Goal: Information Seeking & Learning: Learn about a topic

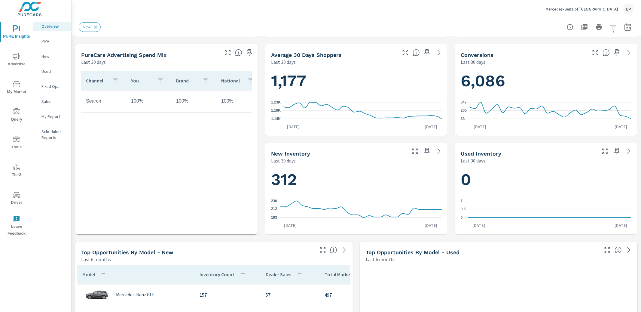
scroll to position [203, 0]
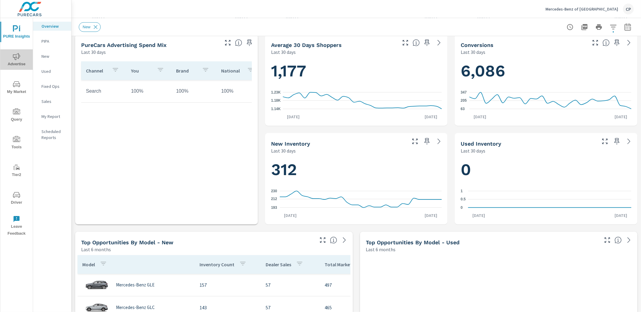
click at [23, 58] on span "Advertise" at bounding box center [16, 60] width 29 height 15
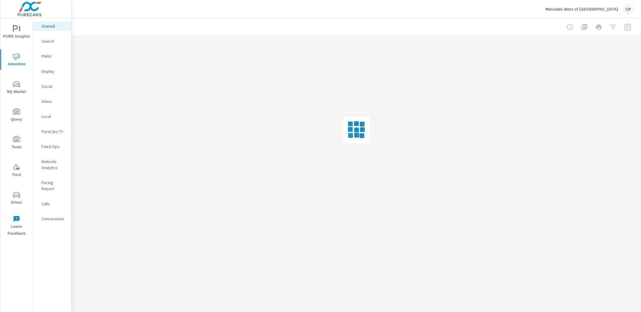
click at [56, 41] on p "Search" at bounding box center [53, 41] width 25 height 6
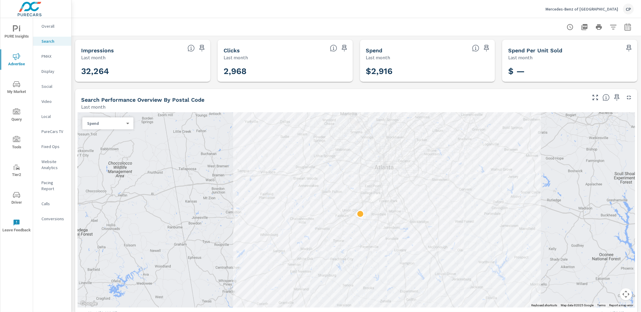
click at [624, 28] on button "button" at bounding box center [628, 27] width 12 height 12
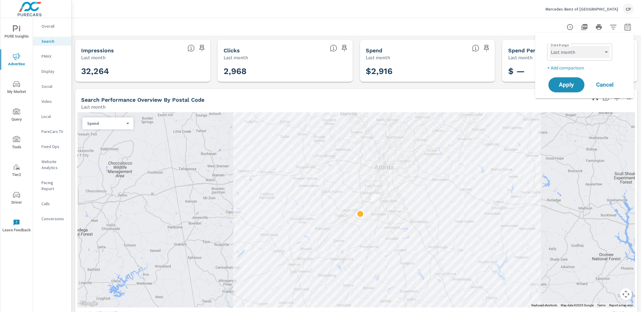
click at [595, 52] on select "Custom [DATE] Last week Last 7 days Last 14 days Last 30 days Last 45 days Last…" at bounding box center [580, 52] width 60 height 12
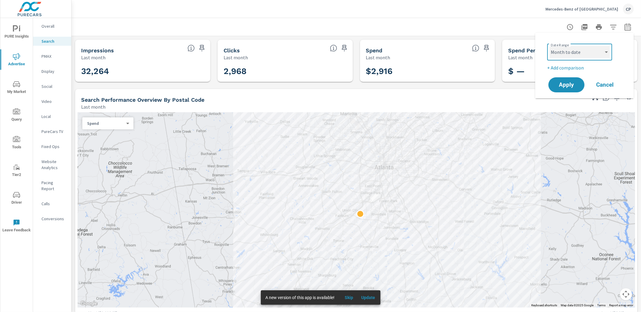
click at [550, 46] on select "Custom [DATE] Last week Last 7 days Last 14 days Last 30 days Last 45 days Last…" at bounding box center [580, 52] width 60 height 12
select select "Month to date"
click at [565, 85] on span "Apply" at bounding box center [566, 85] width 25 height 6
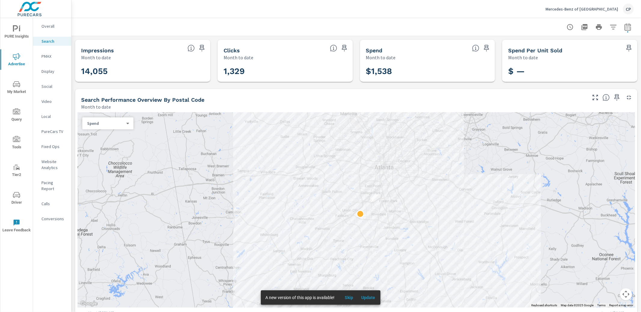
click at [625, 29] on icon "button" at bounding box center [628, 26] width 7 height 7
select select "Month to date"
click at [568, 68] on p "+ Add comparison" at bounding box center [586, 67] width 77 height 7
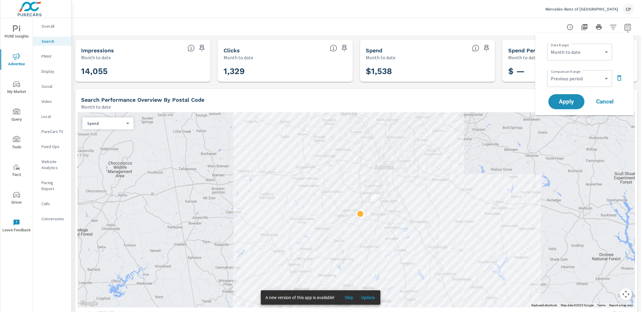
click at [567, 86] on div "Custom Previous period Previous month Previous year ​" at bounding box center [580, 78] width 65 height 17
click at [569, 80] on select "Custom Previous period Previous month Previous year" at bounding box center [580, 78] width 60 height 12
click at [550, 72] on select "Custom Previous period Previous month Previous year" at bounding box center [580, 78] width 60 height 12
select select "custom"
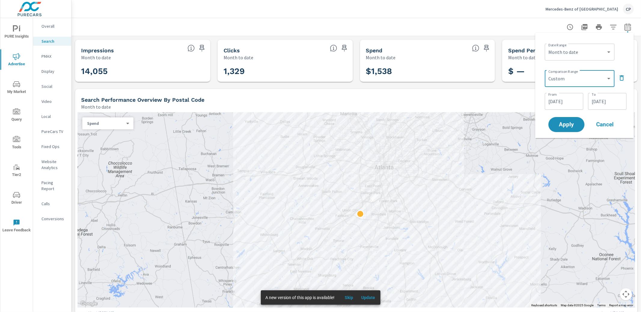
click at [563, 97] on input "08/15/2025" at bounding box center [565, 101] width 34 height 12
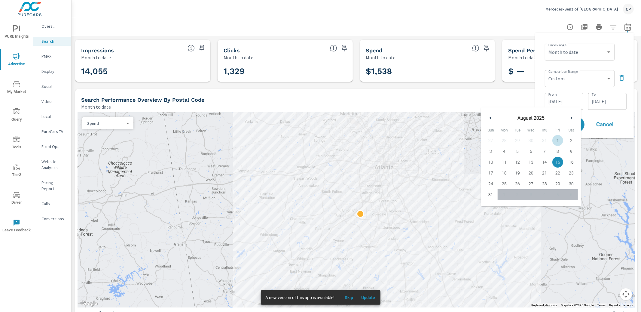
click at [555, 139] on span "1" at bounding box center [558, 141] width 14 height 8
click at [571, 164] on span "16" at bounding box center [572, 162] width 14 height 8
click at [569, 106] on input "08/16/2025" at bounding box center [565, 101] width 34 height 12
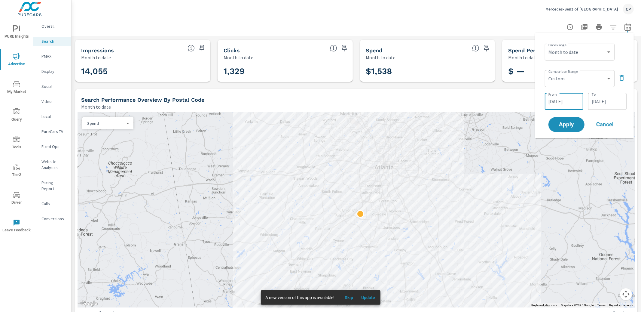
click at [569, 99] on input "08/16/2025" at bounding box center [565, 101] width 34 height 12
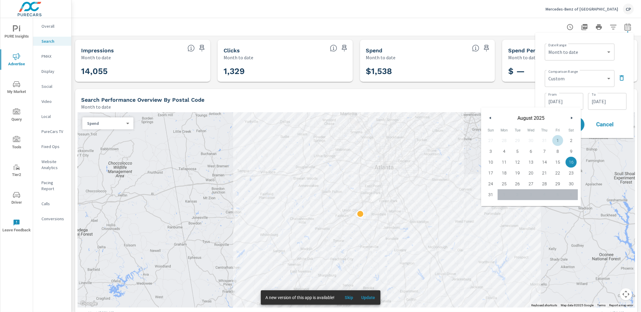
click at [558, 141] on span "1" at bounding box center [558, 141] width 14 height 8
type input "08/01/2025"
click at [600, 101] on input "[DATE]" at bounding box center [608, 101] width 34 height 12
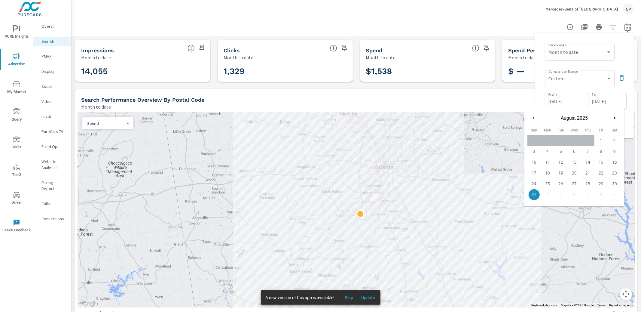
click at [609, 162] on span "16" at bounding box center [615, 162] width 14 height 8
type input "08/16/2025"
click at [628, 113] on div "Date Range Custom Yesterday Last week Last 7 days Last 14 days Last 30 days Las…" at bounding box center [584, 86] width 89 height 96
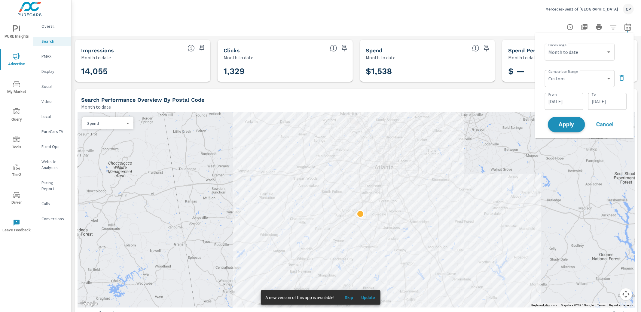
click at [569, 128] on button "Apply" at bounding box center [566, 125] width 37 height 16
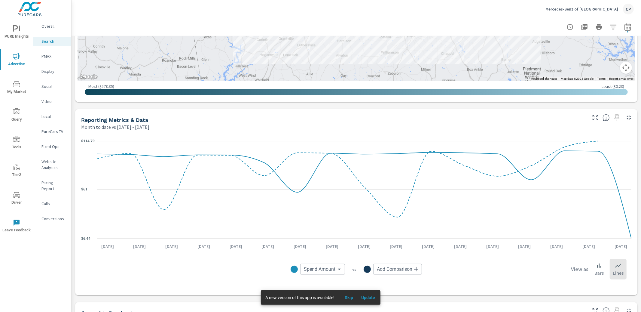
scroll to position [316, 0]
click at [54, 56] on p "PMAX" at bounding box center [53, 56] width 25 height 6
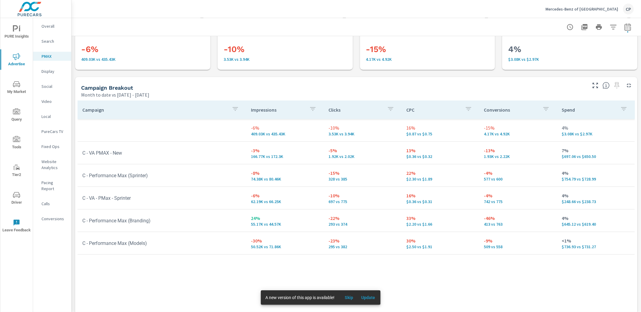
scroll to position [27, 0]
click at [632, 26] on button "button" at bounding box center [628, 27] width 12 height 12
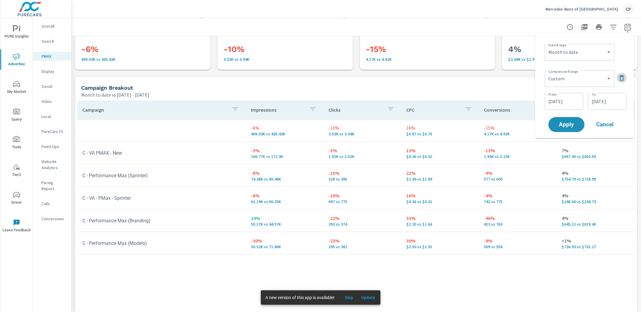
click at [619, 76] on icon "button" at bounding box center [622, 77] width 7 height 7
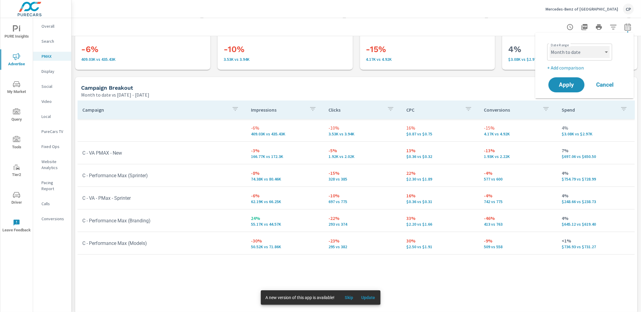
click at [597, 54] on select "Custom [DATE] Last week Last 7 days Last 14 days Last 30 days Last 45 days Last…" at bounding box center [580, 52] width 60 height 12
click at [550, 46] on select "Custom [DATE] Last week Last 7 days Last 14 days Last 30 days Last 45 days Last…" at bounding box center [580, 52] width 60 height 12
select select "Last 30 days"
click at [563, 84] on span "Apply" at bounding box center [566, 85] width 25 height 6
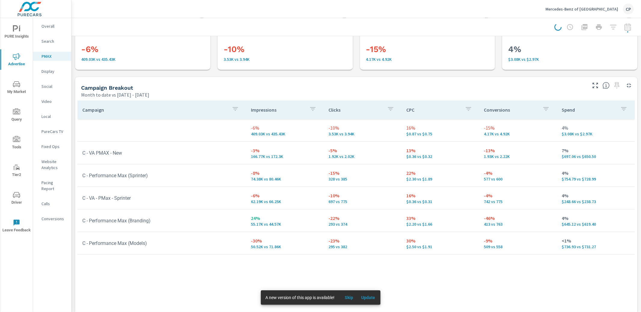
scroll to position [0, 0]
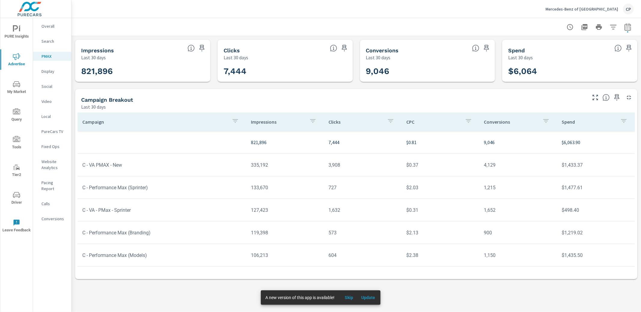
click at [73, 115] on div "Impressions Last 30 days 821,896 Clicks Last 30 days 7,444 Conversions Last 30 …" at bounding box center [357, 159] width 570 height 247
click at [54, 41] on p "Search" at bounding box center [53, 41] width 25 height 6
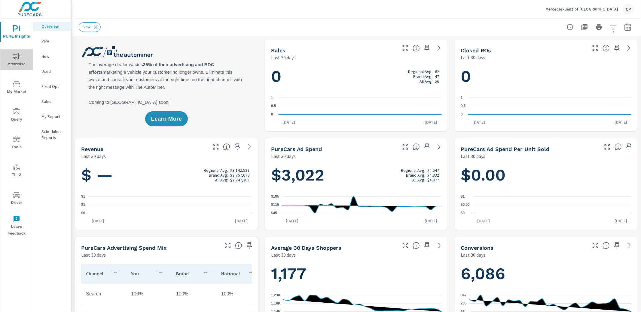
click at [14, 57] on icon "nav menu" at bounding box center [16, 56] width 7 height 7
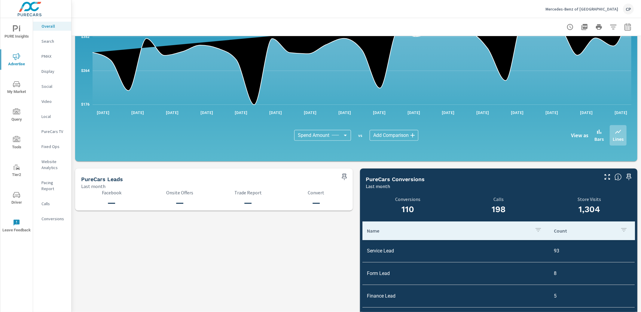
scroll to position [562, 0]
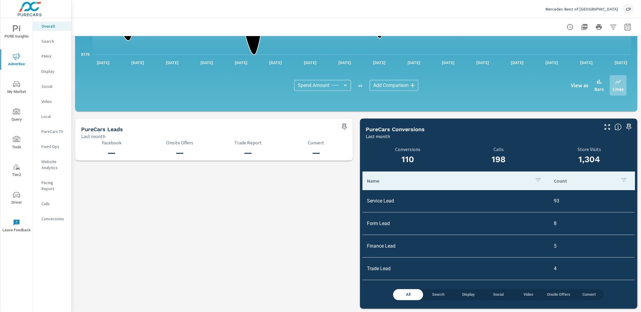
click at [439, 293] on span "Search" at bounding box center [438, 294] width 23 height 7
click at [390, 201] on td "Service Lead" at bounding box center [456, 200] width 187 height 15
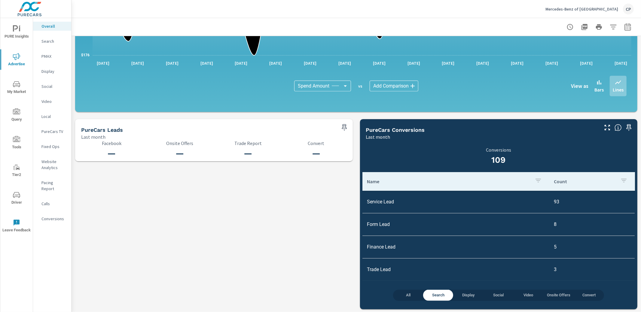
click at [394, 228] on td "Form Lead" at bounding box center [456, 223] width 187 height 15
click at [392, 227] on td "Form Lead" at bounding box center [456, 223] width 187 height 15
click at [391, 226] on td "Form Lead" at bounding box center [456, 223] width 187 height 15
click at [388, 226] on td "Form Lead" at bounding box center [456, 223] width 187 height 15
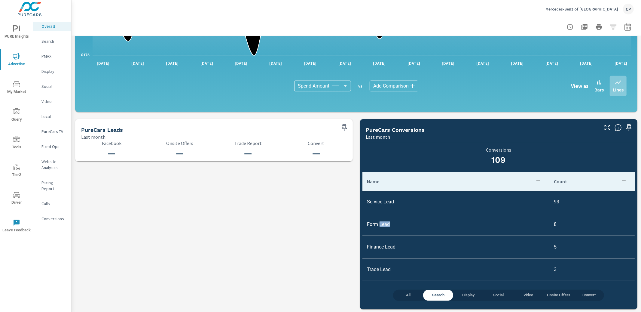
click at [388, 226] on td "Form Lead" at bounding box center [456, 223] width 187 height 15
click at [389, 226] on td "Form Lead" at bounding box center [456, 223] width 187 height 15
click at [388, 226] on td "Form Lead" at bounding box center [456, 223] width 187 height 15
click at [20, 57] on span "Advertise" at bounding box center [16, 60] width 29 height 15
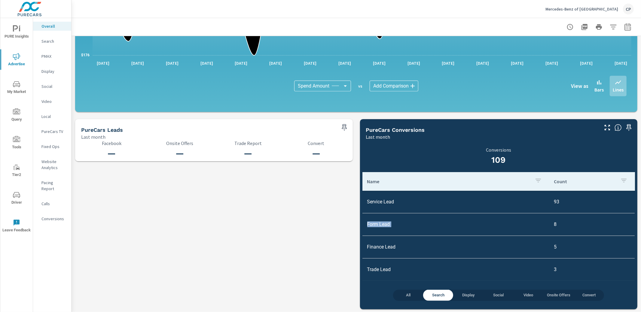
click at [49, 38] on div "Search" at bounding box center [52, 41] width 38 height 9
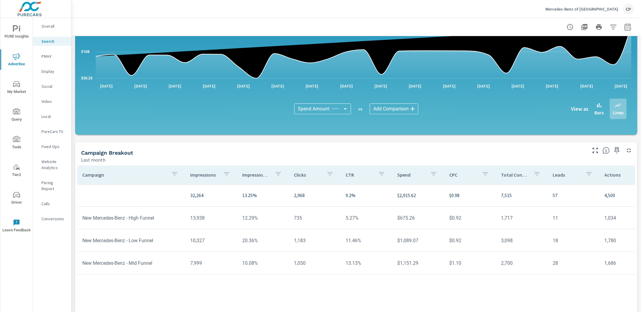
scroll to position [365, 0]
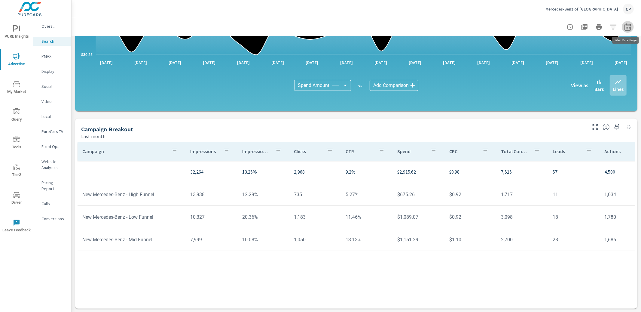
click at [628, 27] on icon "button" at bounding box center [628, 26] width 7 height 7
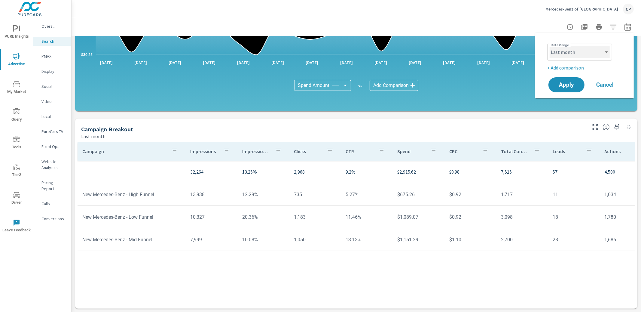
click at [596, 56] on select "Custom [DATE] Last week Last 7 days Last 14 days Last 30 days Last 45 days Last…" at bounding box center [580, 52] width 60 height 12
click at [550, 46] on select "Custom [DATE] Last week Last 7 days Last 14 days Last 30 days Last 45 days Last…" at bounding box center [580, 52] width 60 height 12
select select "Last 30 days"
click at [566, 82] on span "Apply" at bounding box center [566, 85] width 25 height 6
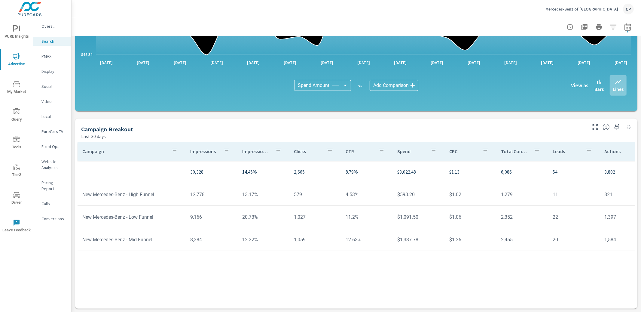
scroll to position [362, 0]
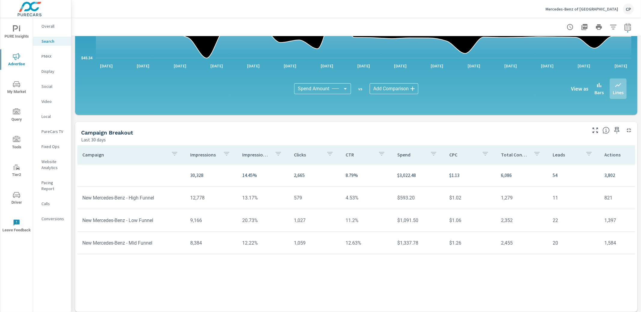
click at [49, 57] on p "PMAX" at bounding box center [53, 56] width 25 height 6
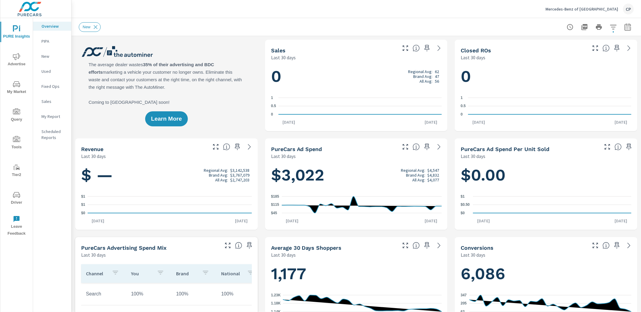
click at [20, 87] on icon "nav menu" at bounding box center [16, 84] width 7 height 7
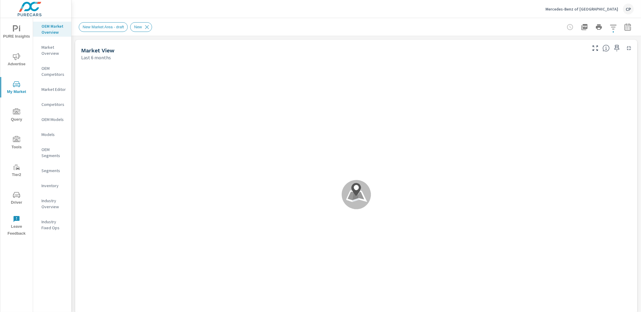
scroll to position [23, 0]
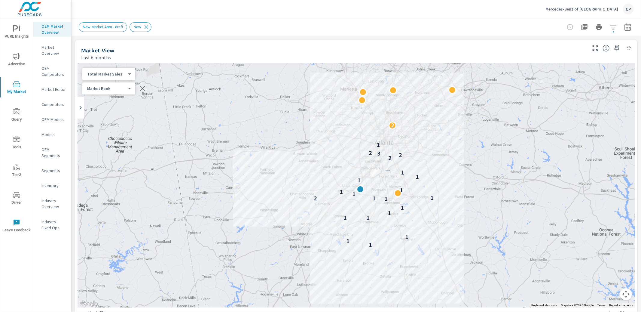
click at [629, 26] on icon "button" at bounding box center [628, 26] width 6 height 7
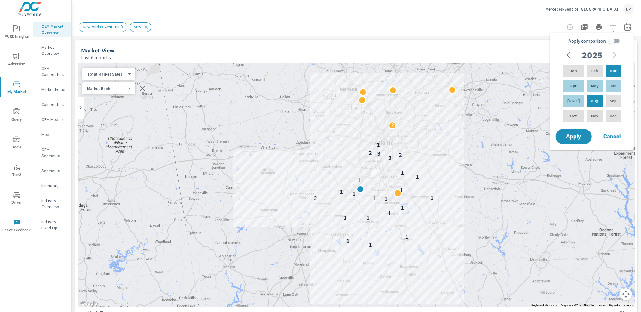
drag, startPoint x: 615, startPoint y: 37, endPoint x: 615, endPoint y: 40, distance: 3.0
click at [615, 38] on input "Apply comparison" at bounding box center [612, 40] width 34 height 11
checkbox input "true"
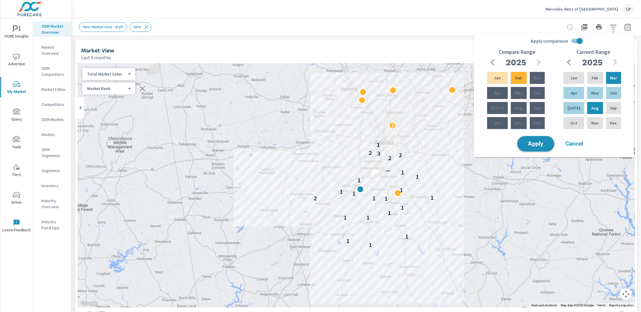
click at [531, 146] on span "Apply" at bounding box center [536, 144] width 25 height 6
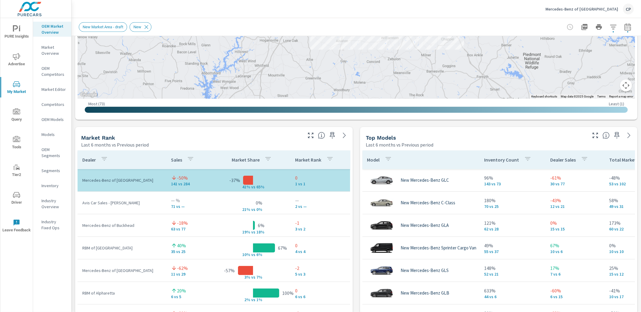
scroll to position [275, 0]
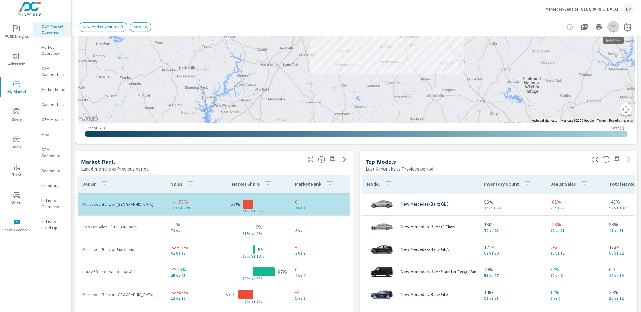
click at [613, 27] on icon "button" at bounding box center [613, 26] width 7 height 7
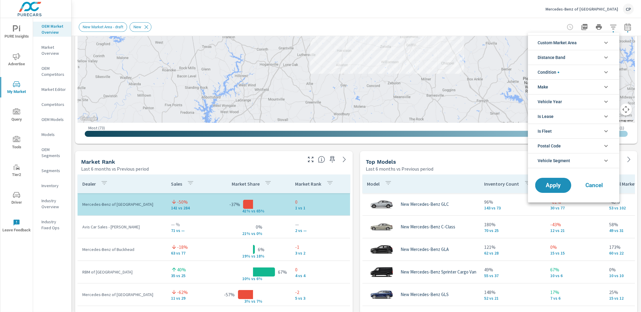
click at [563, 72] on li "Condition" at bounding box center [573, 72] width 91 height 15
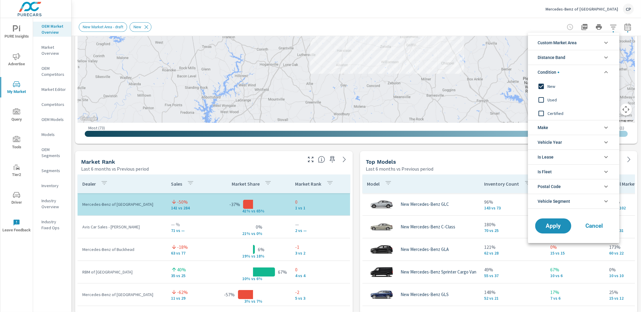
click at [572, 59] on li "Distance Band" at bounding box center [573, 57] width 91 height 15
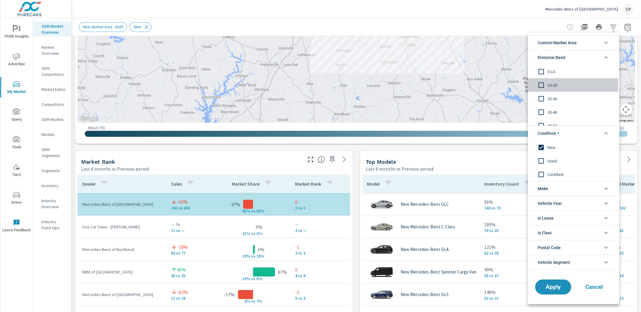
click at [552, 82] on span "10-20" at bounding box center [581, 84] width 66 height 7
click at [551, 280] on button "Apply" at bounding box center [553, 287] width 37 height 16
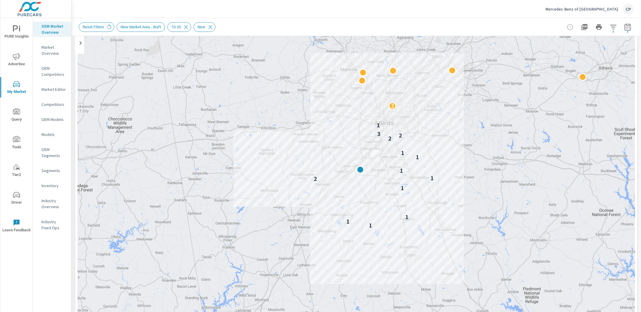
scroll to position [59, 0]
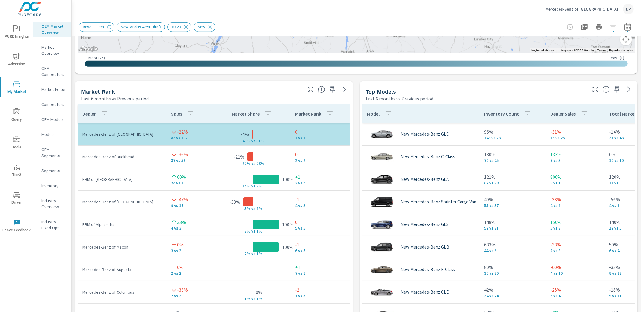
scroll to position [348, 0]
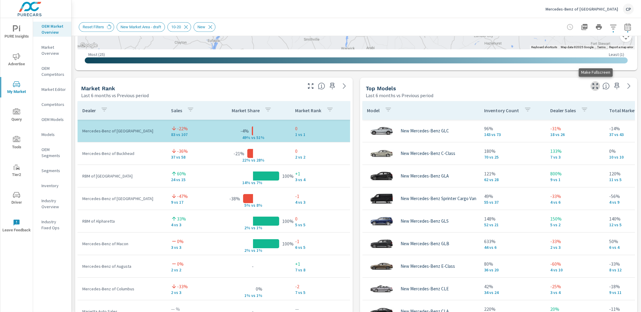
click at [593, 85] on icon "button" at bounding box center [595, 85] width 7 height 7
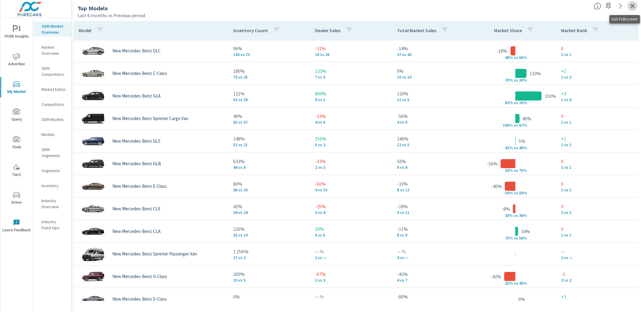
click at [631, 8] on icon "button" at bounding box center [632, 5] width 7 height 7
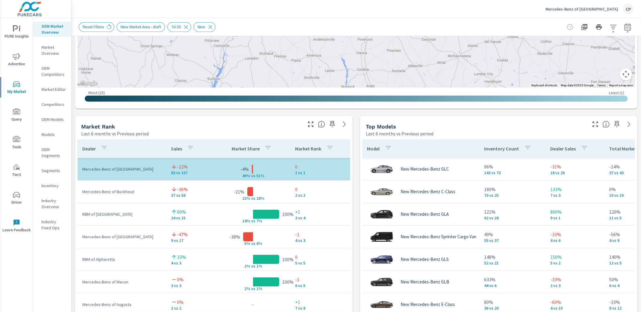
scroll to position [322, 0]
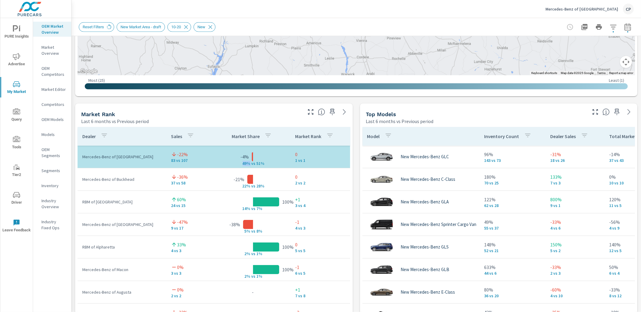
drag, startPoint x: 243, startPoint y: 164, endPoint x: 250, endPoint y: 163, distance: 6.6
click at [250, 163] on p "49% v" at bounding box center [246, 163] width 16 height 5
click at [594, 115] on icon "button" at bounding box center [595, 111] width 7 height 7
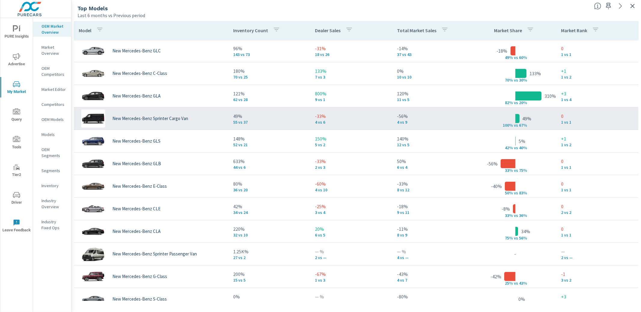
scroll to position [23, 0]
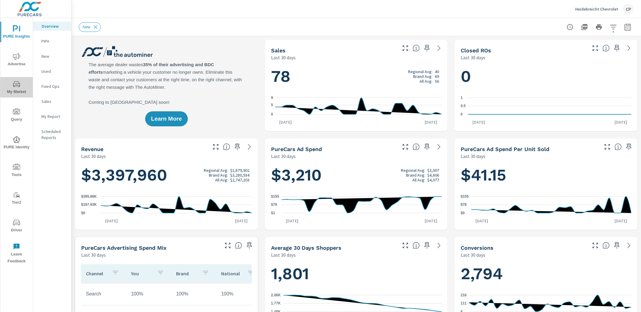
click at [16, 86] on icon "nav menu" at bounding box center [16, 84] width 7 height 7
click at [17, 81] on icon "nav menu" at bounding box center [16, 84] width 7 height 7
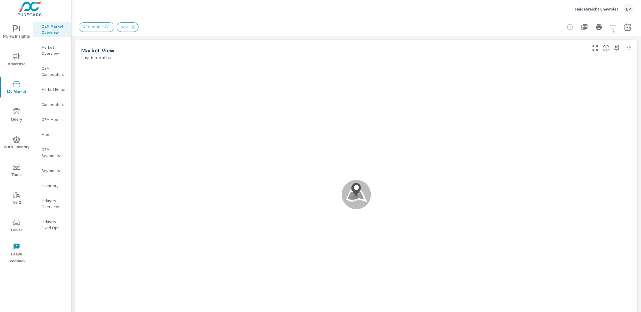
scroll to position [68, 0]
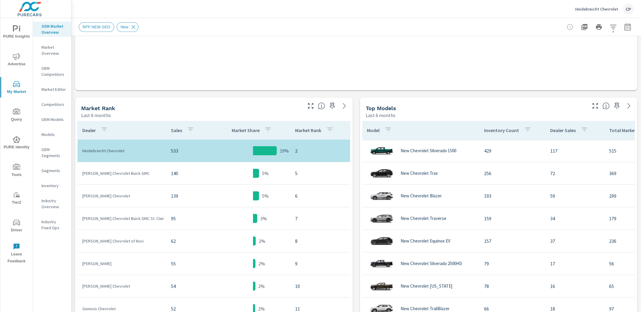
scroll to position [194, 0]
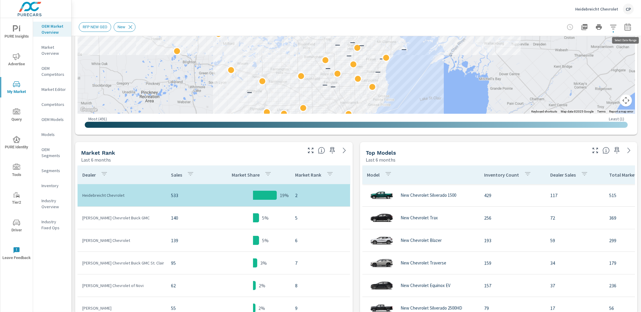
click at [628, 28] on icon "button" at bounding box center [628, 26] width 7 height 7
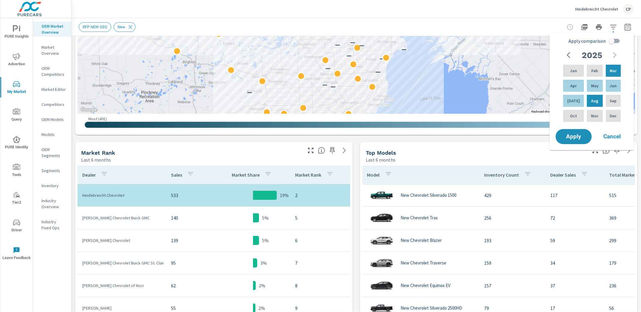
scroll to position [194, 0]
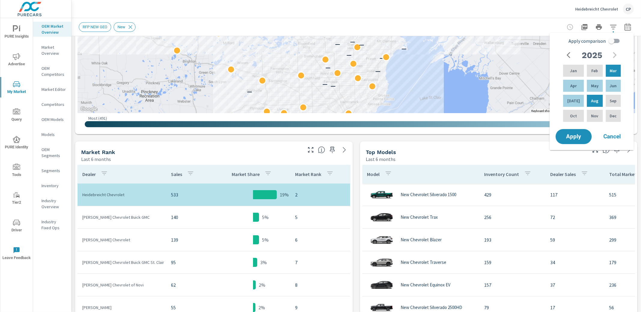
click at [613, 41] on input "Apply comparison" at bounding box center [612, 40] width 34 height 11
checkbox input "true"
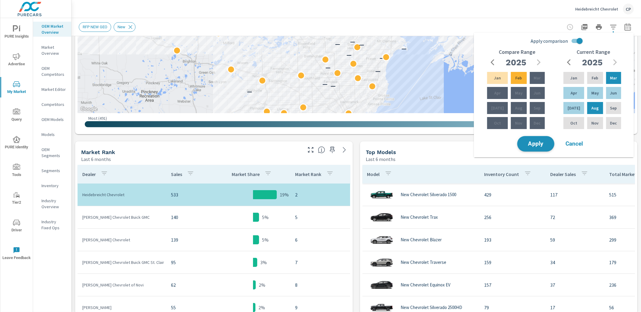
click at [532, 144] on span "Apply" at bounding box center [536, 144] width 25 height 6
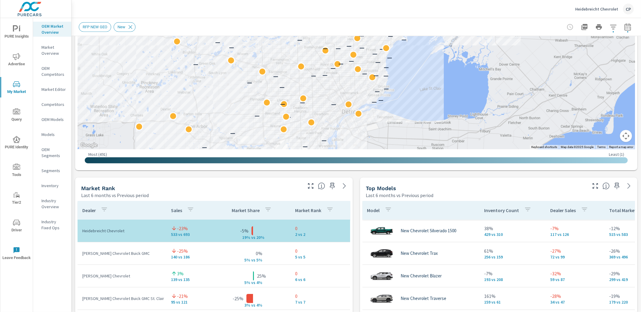
scroll to position [254, 0]
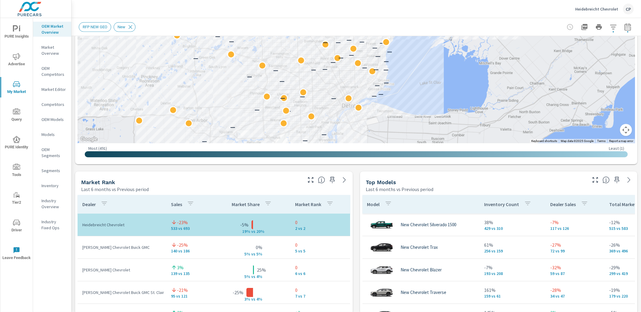
click at [627, 33] on div "RFP NEW GEO New" at bounding box center [356, 27] width 555 height 18
click at [628, 32] on span "button" at bounding box center [628, 31] width 1 height 1
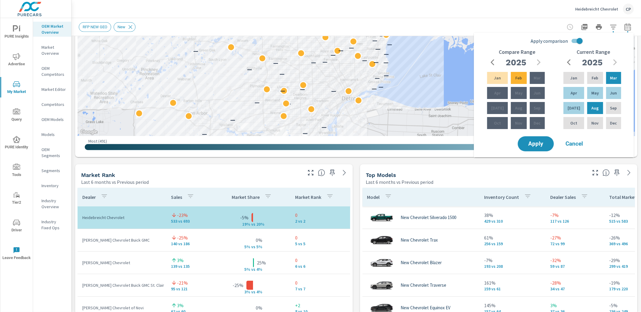
scroll to position [261, 0]
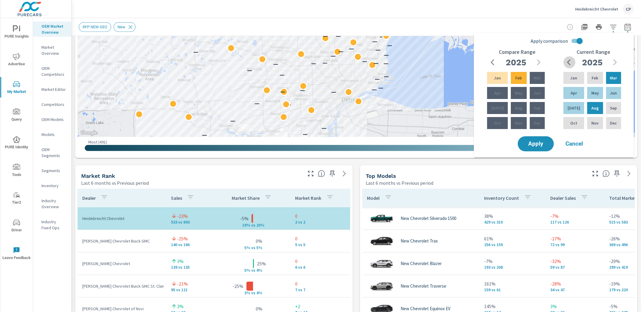
click at [567, 61] on icon "button" at bounding box center [570, 62] width 7 height 7
click at [615, 123] on p "Dec" at bounding box center [613, 123] width 7 height 6
click at [577, 41] on input "Apply comparison" at bounding box center [580, 40] width 34 height 11
checkbox input "false"
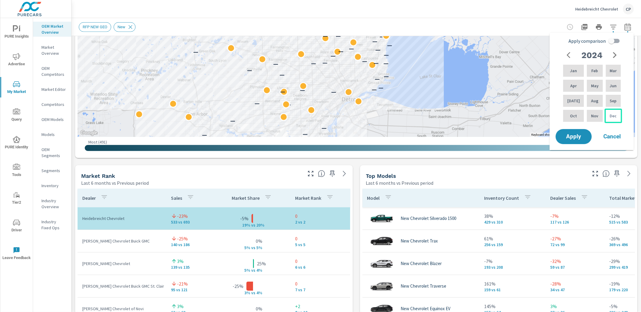
drag, startPoint x: 609, startPoint y: 113, endPoint x: 613, endPoint y: 114, distance: 4.3
click at [611, 113] on p "Dec" at bounding box center [613, 116] width 7 height 6
drag, startPoint x: 620, startPoint y: 113, endPoint x: 625, endPoint y: 112, distance: 4.8
click at [621, 113] on div "Dec" at bounding box center [613, 116] width 17 height 14
drag, startPoint x: 618, startPoint y: 115, endPoint x: 624, endPoint y: 114, distance: 5.5
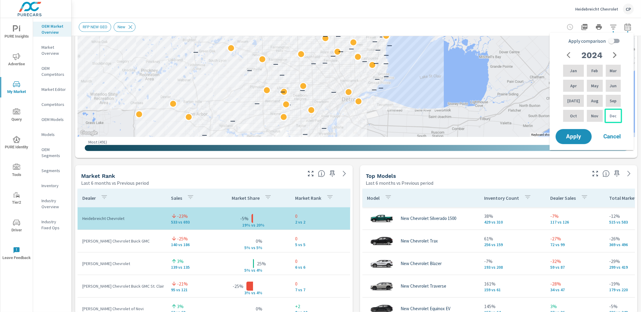
click at [619, 115] on div "Dec" at bounding box center [613, 116] width 17 height 14
click at [619, 55] on button "button" at bounding box center [615, 55] width 12 height 12
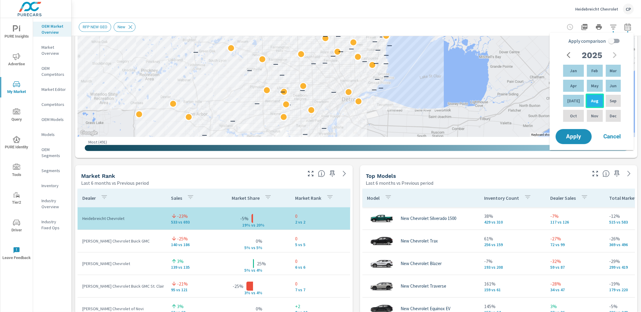
click at [595, 95] on div "Aug" at bounding box center [595, 101] width 18 height 14
click at [573, 135] on span "Apply" at bounding box center [574, 137] width 25 height 6
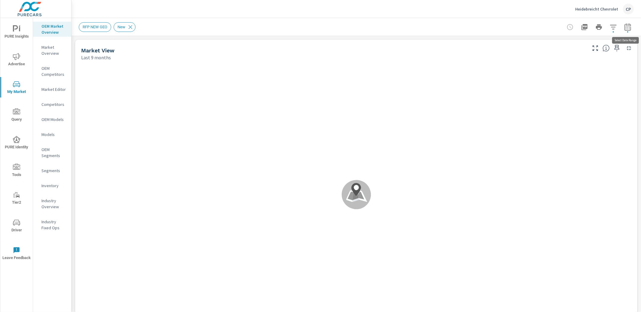
scroll to position [68, 0]
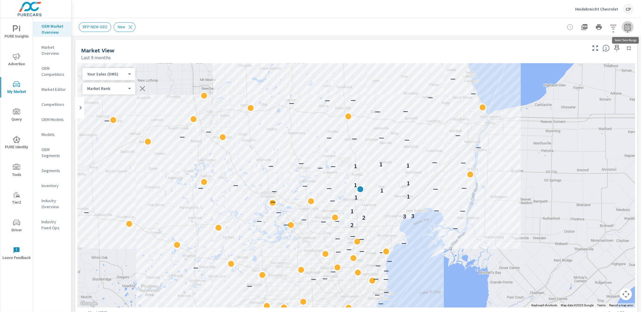
click at [629, 28] on icon "button" at bounding box center [628, 26] width 7 height 7
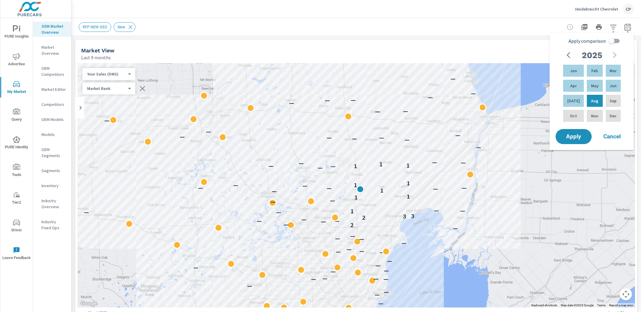
click at [613, 42] on input "Apply comparison" at bounding box center [612, 40] width 34 height 11
checkbox input "true"
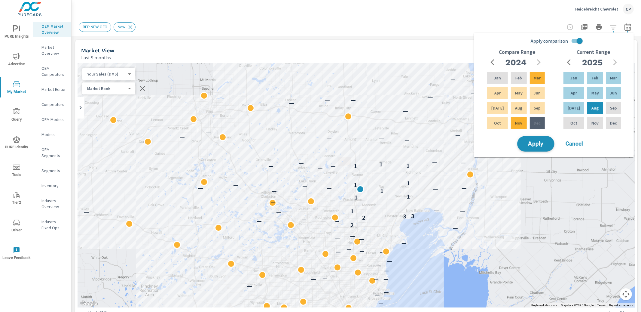
click at [545, 145] on span "Apply" at bounding box center [536, 144] width 25 height 6
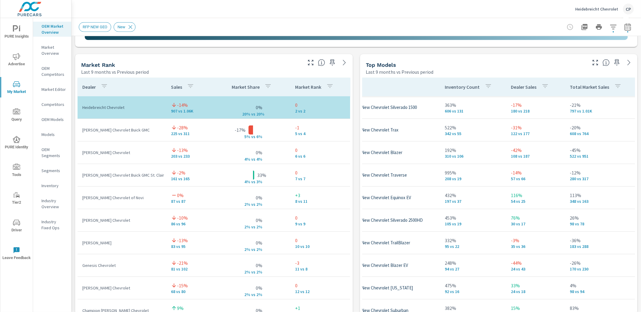
scroll to position [23, 50]
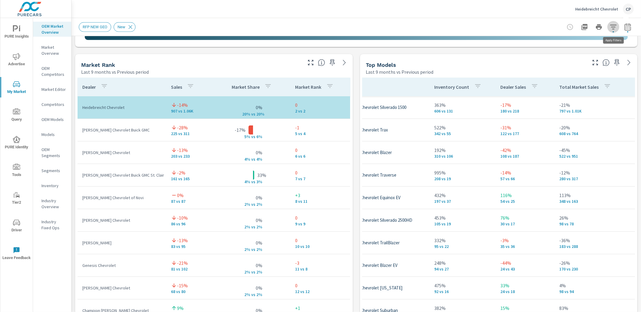
click at [615, 27] on icon "button" at bounding box center [613, 26] width 7 height 7
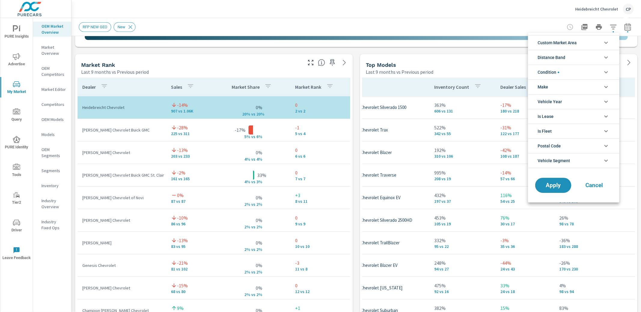
click at [569, 60] on li "Distance Band" at bounding box center [573, 57] width 91 height 15
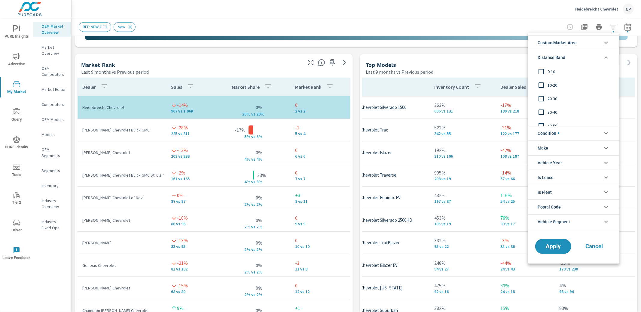
click at [554, 84] on span "10-20" at bounding box center [581, 84] width 66 height 7
click at [569, 42] on span "Custom Market Area" at bounding box center [557, 42] width 39 height 14
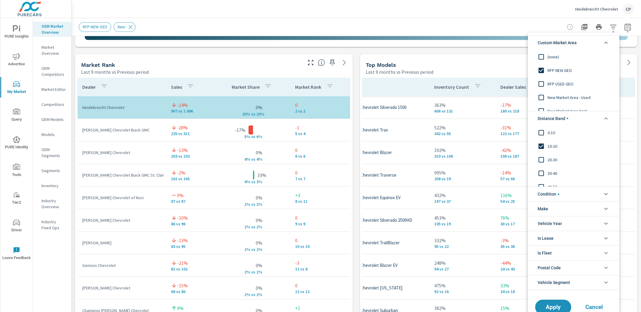
scroll to position [7, 0]
click at [579, 42] on li "Custom Market Area" at bounding box center [573, 42] width 91 height 15
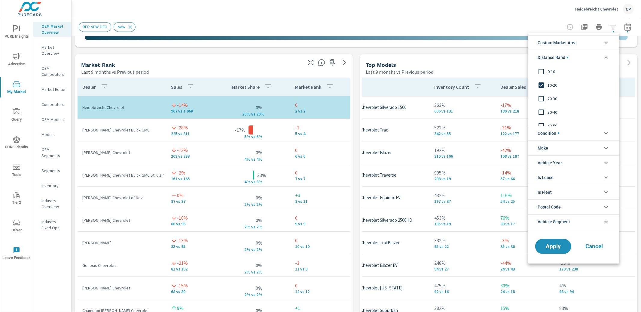
click at [561, 145] on li "Make" at bounding box center [573, 147] width 91 height 15
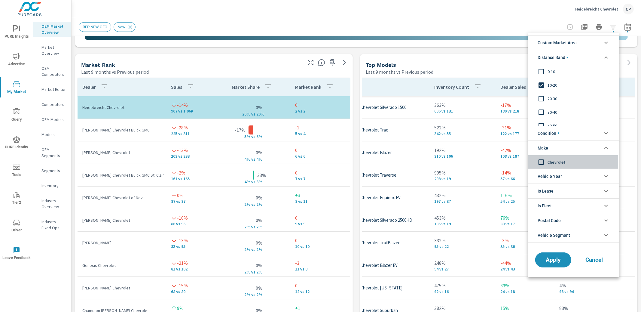
click at [555, 161] on span "Chevrolet" at bounding box center [581, 161] width 66 height 7
click at [555, 259] on span "Apply" at bounding box center [553, 260] width 25 height 6
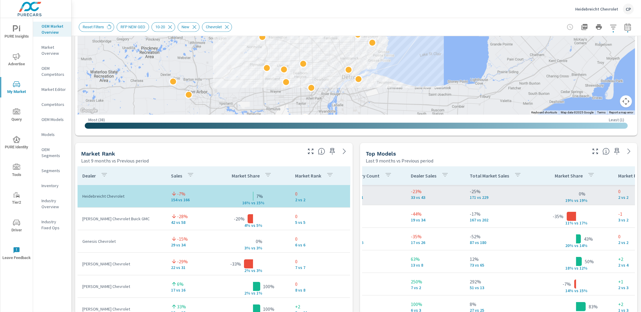
scroll to position [25, 148]
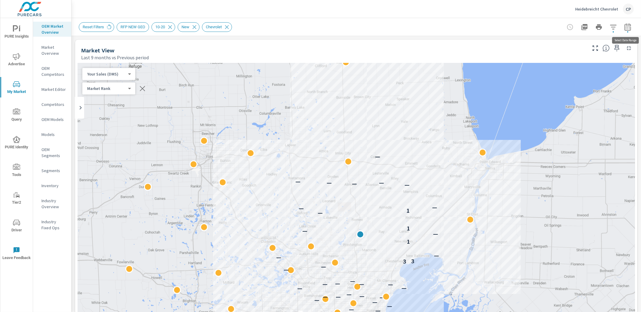
click at [629, 28] on icon "button" at bounding box center [628, 26] width 7 height 7
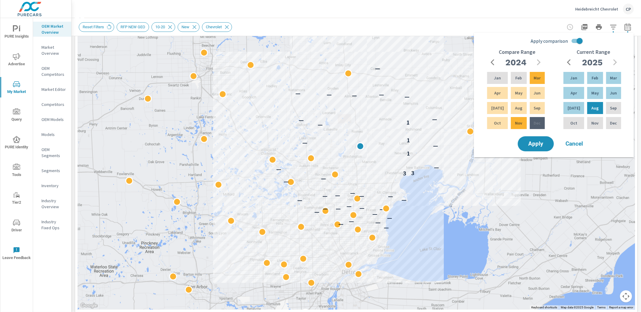
scroll to position [79, 0]
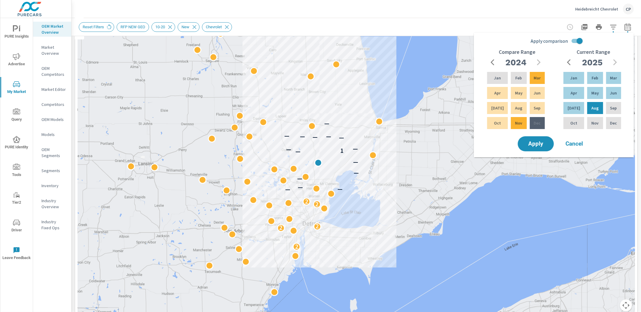
drag, startPoint x: 440, startPoint y: 89, endPoint x: 336, endPoint y: 94, distance: 104.4
click at [336, 94] on div "2 2 2 2 2 — — — — — — — 1 — — — — — — — —" at bounding box center [357, 151] width 558 height 334
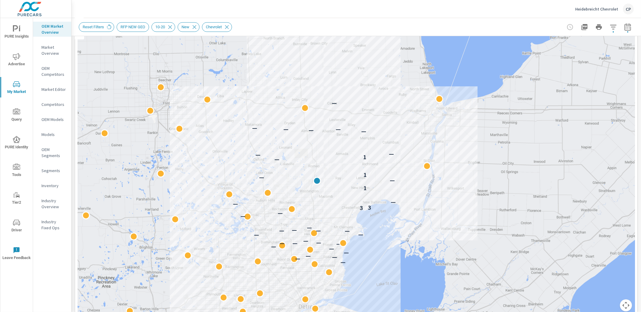
drag, startPoint x: 355, startPoint y: 118, endPoint x: 379, endPoint y: 88, distance: 38.0
click at [376, 86] on div "— — — — — — — — — — — — — — — — — — — — — — 3 3 — — 1 — — 1 — 1 — — — — — — — —" at bounding box center [357, 151] width 558 height 334
click at [615, 35] on div "Reset Filters RFP NEW GEO 10-20 New Chevrolet" at bounding box center [356, 27] width 555 height 18
click at [614, 30] on icon "button" at bounding box center [613, 26] width 7 height 7
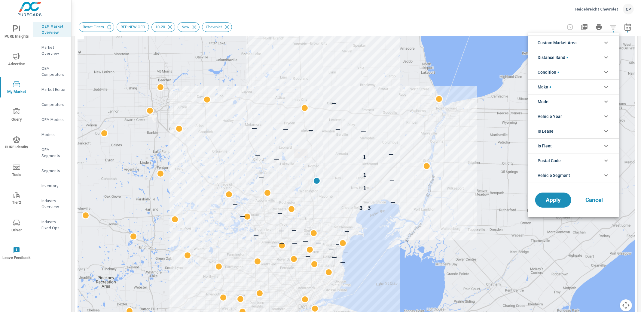
click at [15, 55] on div at bounding box center [320, 156] width 641 height 312
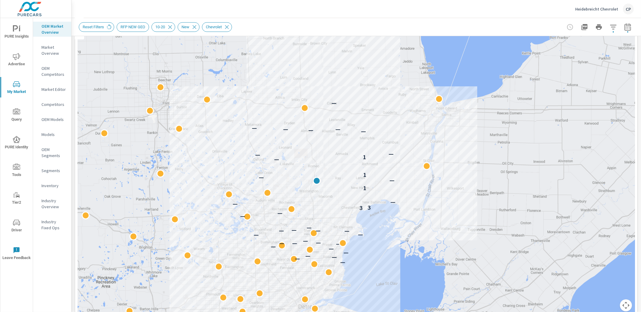
click at [21, 167] on span "Tools" at bounding box center [16, 171] width 29 height 15
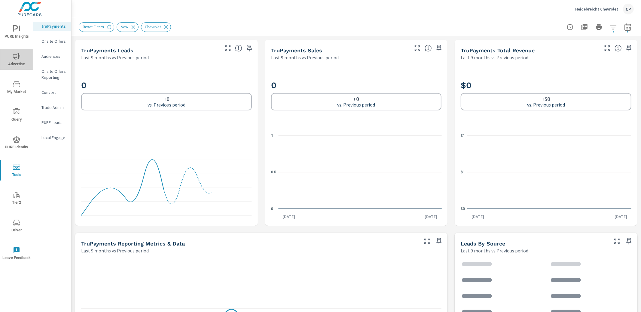
click at [19, 63] on span "Advertise" at bounding box center [16, 60] width 29 height 15
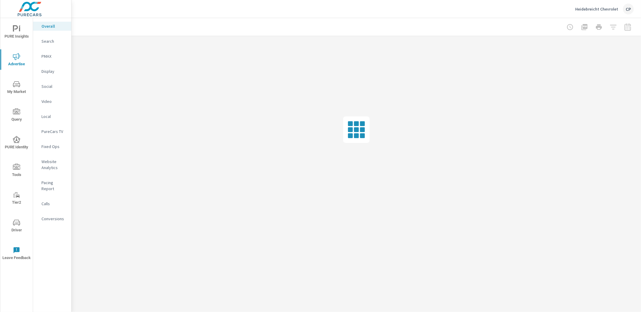
click at [52, 216] on p "Conversions" at bounding box center [53, 219] width 25 height 6
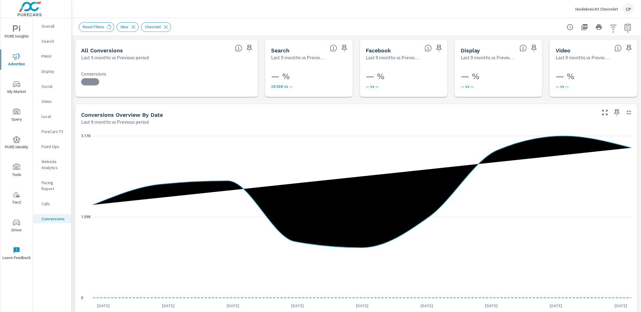
scroll to position [254, 0]
click at [401, 22] on div "Reset Filters New Chevrolet" at bounding box center [314, 27] width 471 height 10
click at [627, 26] on icon "button" at bounding box center [628, 26] width 7 height 7
select select "Last 9 months"
select select "Previous period"
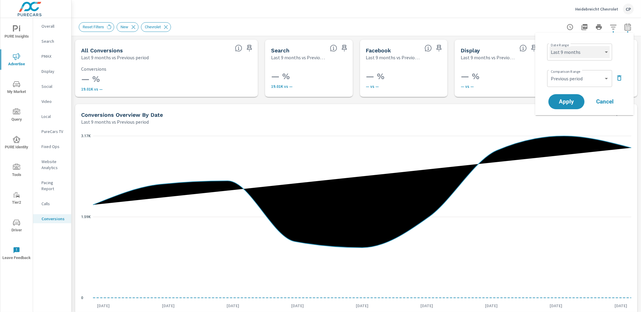
click at [593, 57] on select "Custom [DATE] Last week Last 7 days Last 14 days Last 30 days Last 45 days Last…" at bounding box center [580, 52] width 60 height 12
click at [550, 46] on select "Custom [DATE] Last week Last 7 days Last 14 days Last 30 days Last 45 days Last…" at bounding box center [580, 52] width 60 height 12
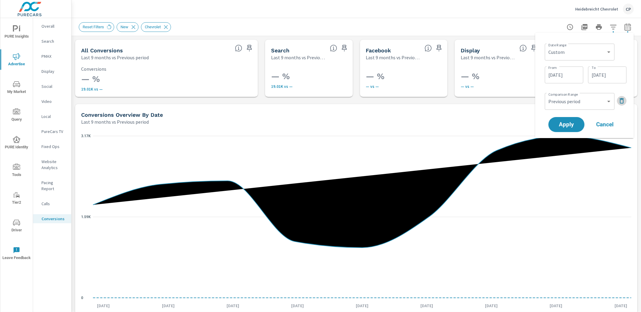
drag, startPoint x: 621, startPoint y: 98, endPoint x: 618, endPoint y: 100, distance: 3.9
click at [621, 98] on icon "button" at bounding box center [622, 100] width 4 height 5
click at [572, 74] on input "[DATE]" at bounding box center [565, 75] width 34 height 12
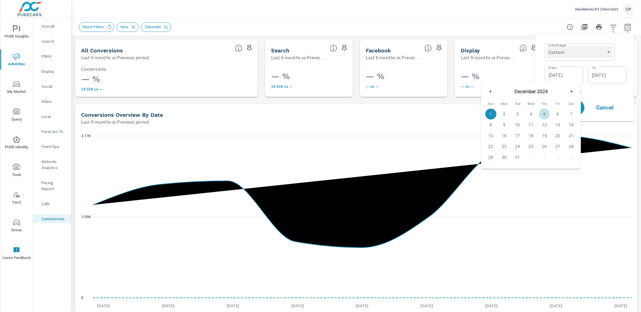
click at [580, 54] on select "Custom [DATE] Last week Last 7 days Last 14 days Last 30 days Last 45 days Last…" at bounding box center [580, 52] width 65 height 12
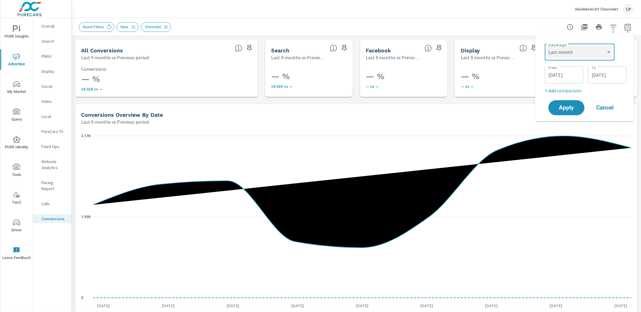
click at [548, 46] on select "Custom [DATE] Last week Last 7 days Last 14 days Last 30 days Last 45 days Last…" at bounding box center [580, 52] width 65 height 12
select select "Last month"
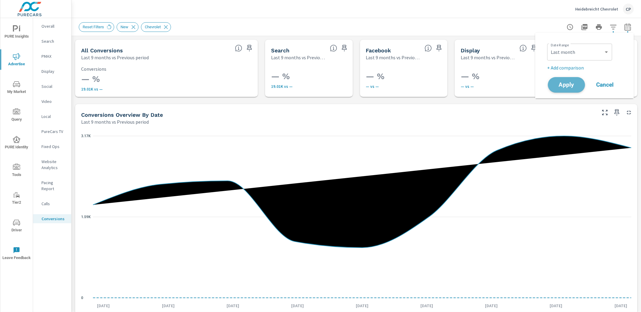
click at [574, 87] on span "Apply" at bounding box center [566, 85] width 25 height 6
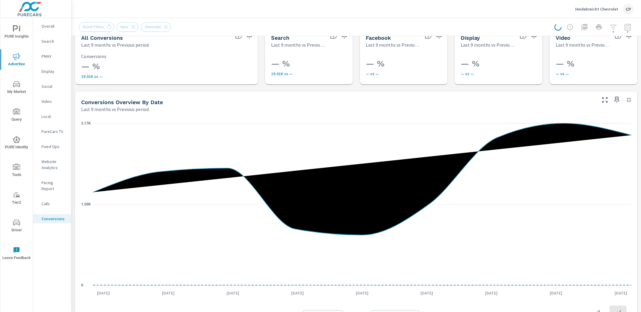
scroll to position [13, 0]
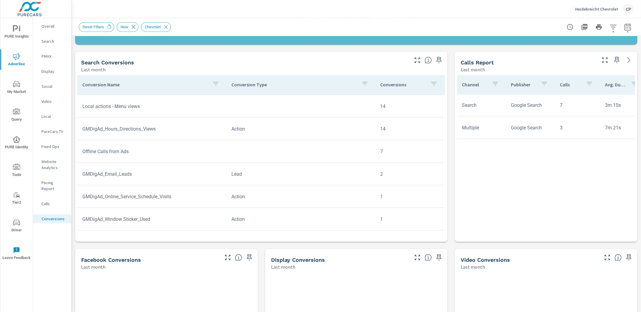
scroll to position [255, 0]
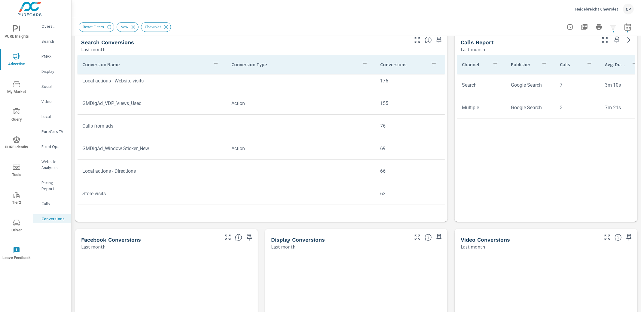
scroll to position [42, 0]
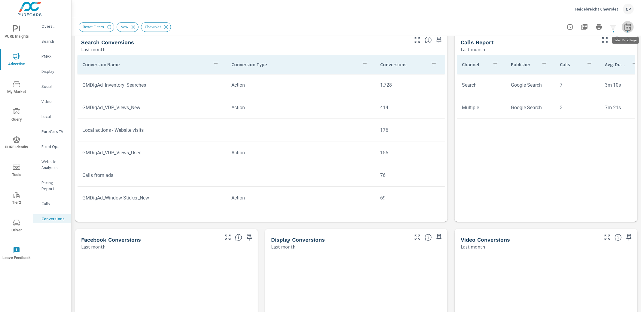
click at [627, 27] on icon "button" at bounding box center [628, 26] width 7 height 7
select select "Last month"
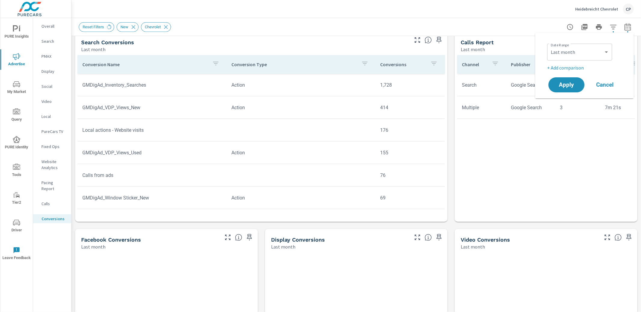
click at [569, 68] on p "+ Add comparison" at bounding box center [586, 67] width 77 height 7
click at [566, 79] on select "Custom Previous period Previous month Previous year" at bounding box center [580, 78] width 60 height 12
click at [550, 72] on select "Custom Previous period Previous month Previous year" at bounding box center [580, 78] width 60 height 12
select select "custom"
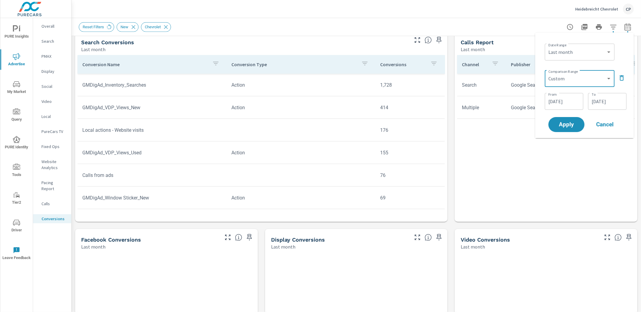
click at [556, 104] on input "[DATE]" at bounding box center [565, 101] width 34 height 12
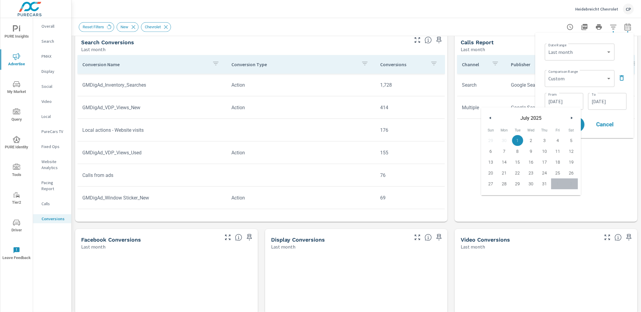
click at [489, 116] on button "button" at bounding box center [490, 117] width 7 height 7
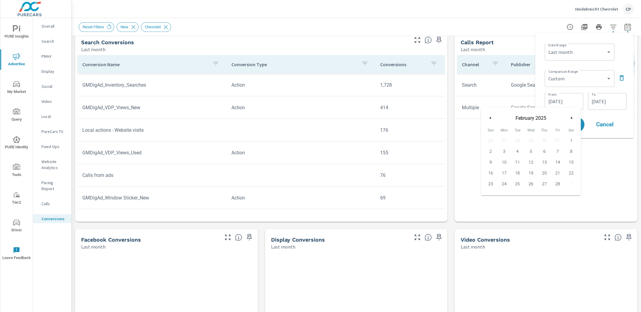
click at [489, 116] on button "button" at bounding box center [490, 117] width 7 height 7
click at [493, 137] on span "1" at bounding box center [491, 141] width 14 height 8
type input "[DATE]"
drag, startPoint x: 603, startPoint y: 100, endPoint x: 601, endPoint y: 105, distance: 5.6
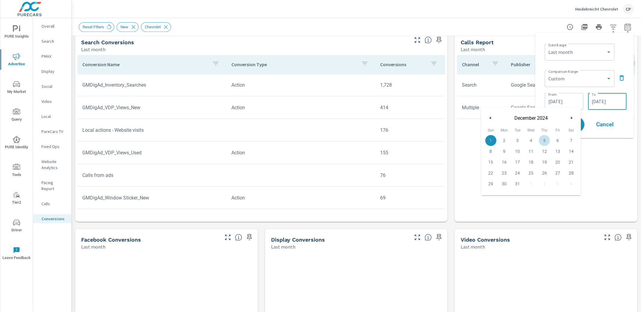
click at [603, 100] on input "[DATE]" at bounding box center [608, 101] width 34 height 12
click at [533, 117] on icon "button" at bounding box center [533, 118] width 3 height 2
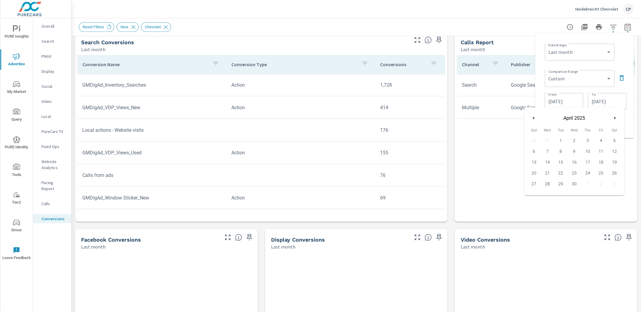
click at [533, 117] on icon "button" at bounding box center [533, 118] width 3 height 2
click at [561, 183] on span "31" at bounding box center [561, 184] width 14 height 8
type input "[DATE]"
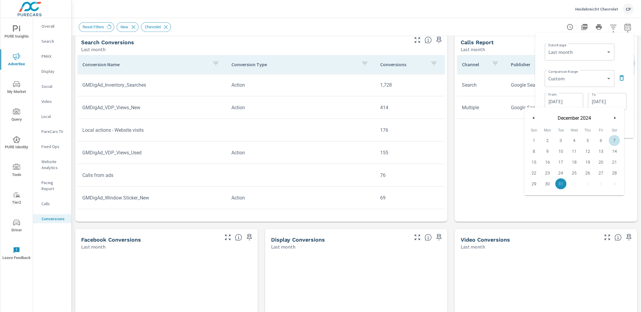
click at [629, 124] on div "Date Range Custom Yesterday Last week Last 7 days Last 14 days Last 30 days Las…" at bounding box center [584, 86] width 89 height 96
click at [578, 127] on span "Apply" at bounding box center [566, 125] width 25 height 6
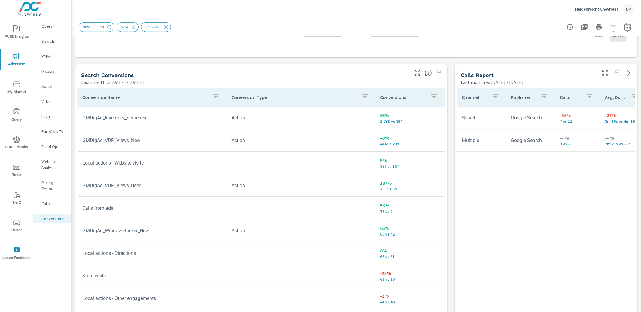
scroll to position [290, 0]
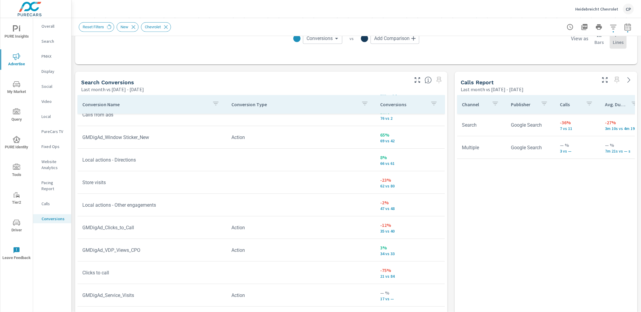
scroll to position [103, 0]
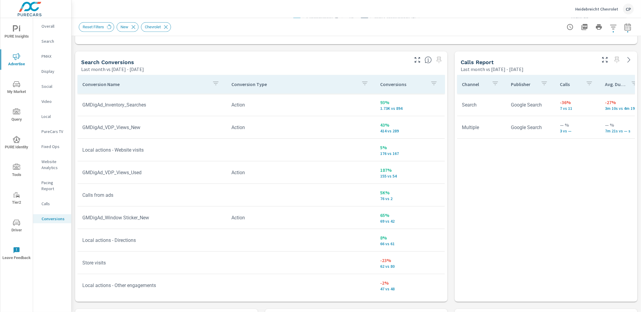
scroll to position [308, 0]
click at [627, 27] on icon "button" at bounding box center [628, 26] width 7 height 7
select select "Last month"
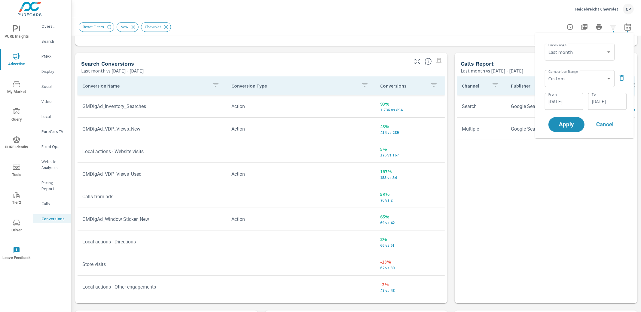
click at [578, 102] on input "[DATE]" at bounding box center [565, 101] width 34 height 12
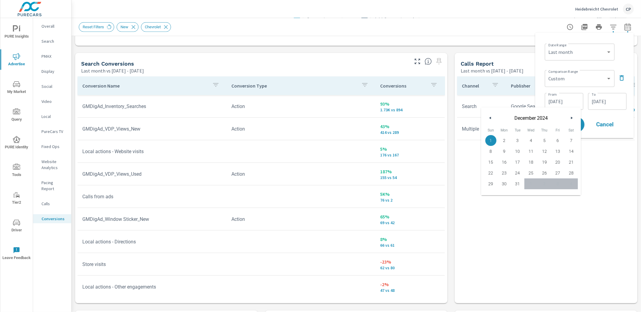
click at [488, 117] on icon "button" at bounding box center [489, 118] width 3 height 2
click at [568, 119] on div "November 2024" at bounding box center [531, 116] width 100 height 18
click at [569, 119] on button "button" at bounding box center [571, 117] width 7 height 7
click at [569, 118] on button "button" at bounding box center [571, 117] width 7 height 7
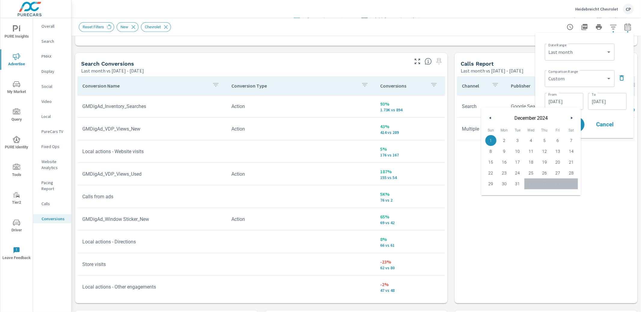
click at [572, 116] on button "button" at bounding box center [571, 117] width 7 height 7
click at [582, 100] on div "12/01/2024 From" at bounding box center [564, 101] width 38 height 17
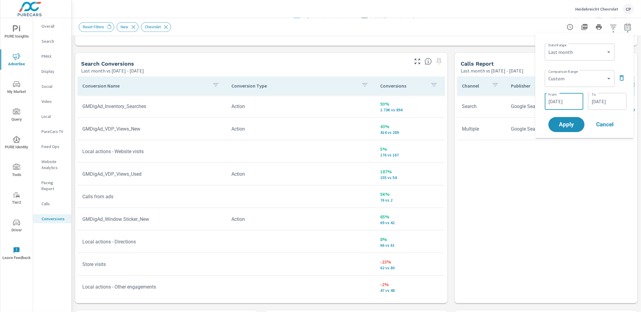
click at [577, 100] on input "[DATE]" at bounding box center [565, 101] width 34 height 12
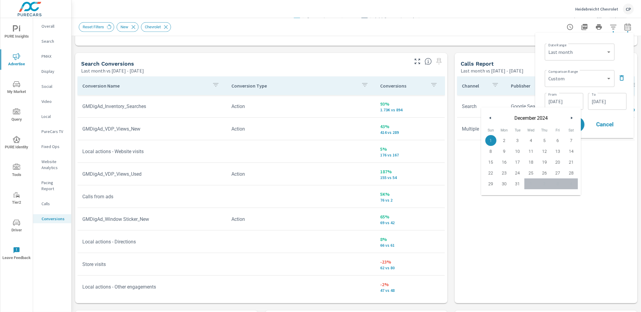
click at [575, 118] on button "button" at bounding box center [571, 117] width 7 height 7
click at [572, 118] on icon "button" at bounding box center [572, 118] width 3 height 2
click at [558, 98] on input "[DATE]" at bounding box center [565, 101] width 34 height 12
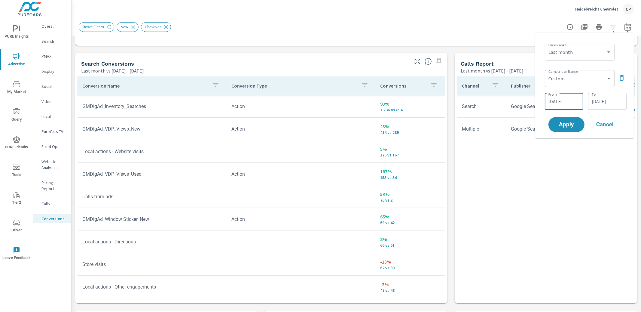
click at [554, 100] on input "[DATE]" at bounding box center [565, 101] width 34 height 12
click at [553, 101] on input "[DATE]" at bounding box center [565, 101] width 34 height 12
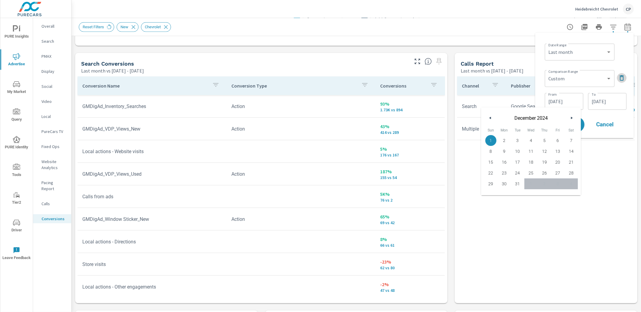
click at [621, 81] on icon "button" at bounding box center [622, 77] width 7 height 7
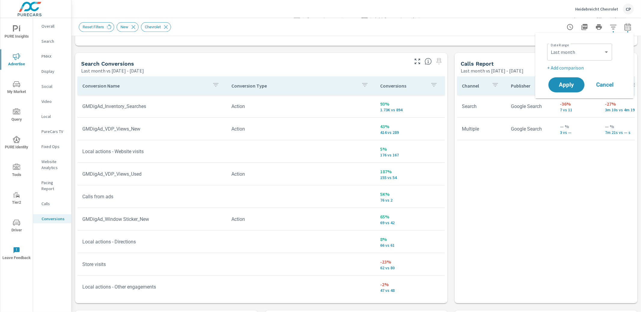
click at [576, 70] on p "+ Add comparison" at bounding box center [586, 67] width 77 height 7
click at [572, 80] on select "Custom Previous period Previous month Previous year" at bounding box center [580, 78] width 60 height 12
click at [550, 72] on select "Custom Previous period Previous month Previous year" at bounding box center [580, 78] width 60 height 12
select select "custom"
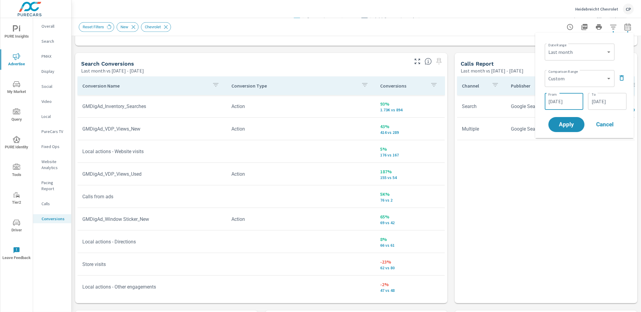
click at [562, 102] on input "[DATE]" at bounding box center [565, 101] width 34 height 12
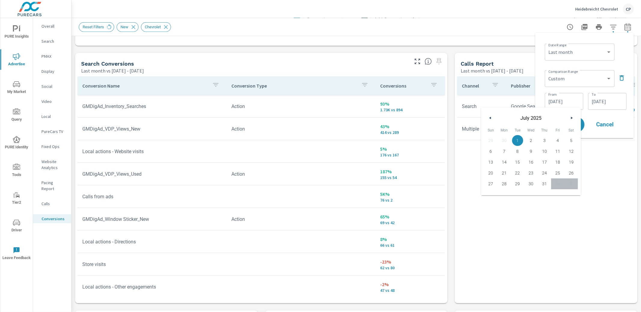
click at [488, 118] on icon "button" at bounding box center [489, 118] width 3 height 2
click at [488, 117] on button "button" at bounding box center [490, 117] width 7 height 7
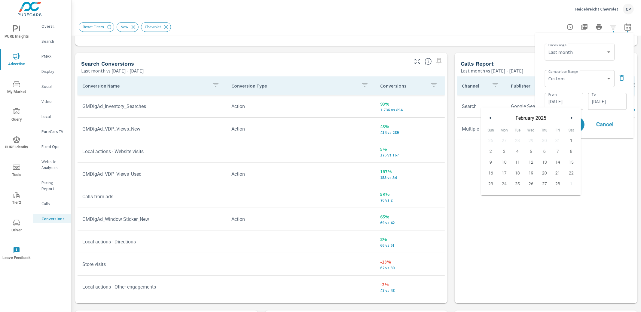
click at [488, 117] on icon "button" at bounding box center [489, 118] width 3 height 2
click at [531, 137] on span "1" at bounding box center [532, 141] width 14 height 8
type input "01/01/2025"
click at [610, 103] on input "[DATE]" at bounding box center [608, 101] width 34 height 12
click at [537, 117] on button "button" at bounding box center [533, 117] width 7 height 7
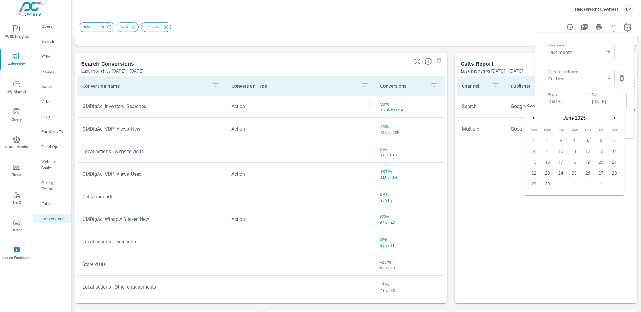
click at [536, 118] on button "button" at bounding box center [533, 117] width 7 height 7
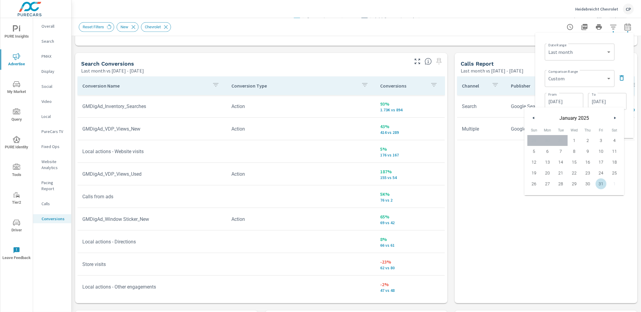
click at [600, 181] on span "31" at bounding box center [602, 184] width 14 height 8
type input "01/31/2025"
click at [629, 112] on div "Date Range Custom Yesterday Last week Last 7 days Last 14 days Last 30 days Las…" at bounding box center [584, 86] width 89 height 96
drag, startPoint x: 570, startPoint y: 124, endPoint x: 563, endPoint y: 124, distance: 6.9
click at [568, 124] on span "Apply" at bounding box center [566, 125] width 25 height 6
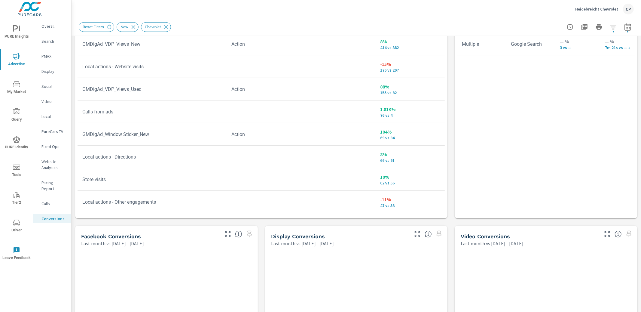
scroll to position [404, 0]
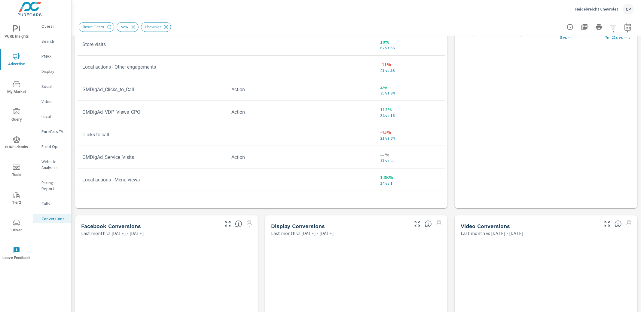
scroll to position [132, 0]
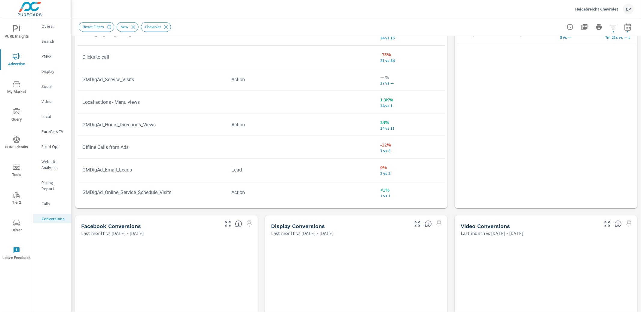
scroll to position [232, 0]
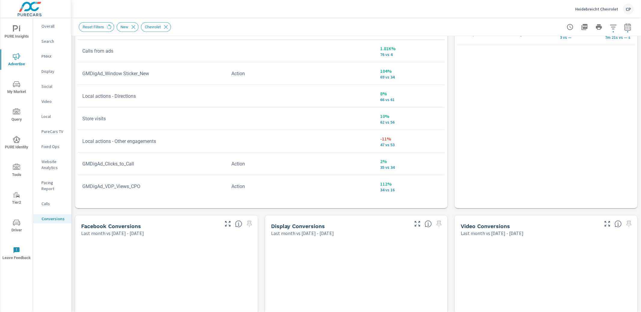
scroll to position [43, 0]
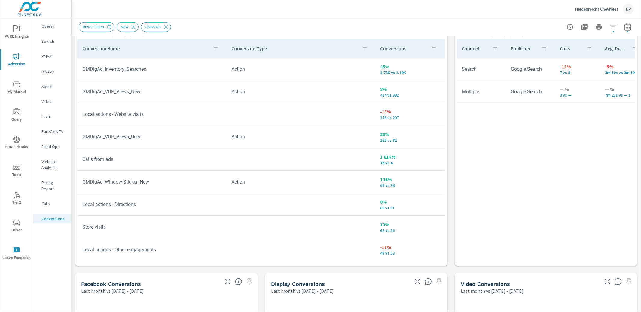
scroll to position [334, 0]
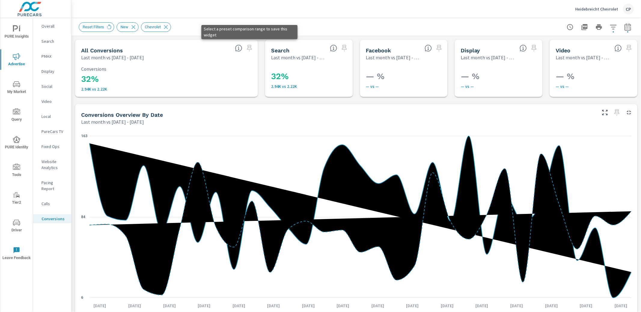
click at [251, 47] on span at bounding box center [250, 48] width 10 height 10
click at [250, 48] on span at bounding box center [250, 48] width 10 height 10
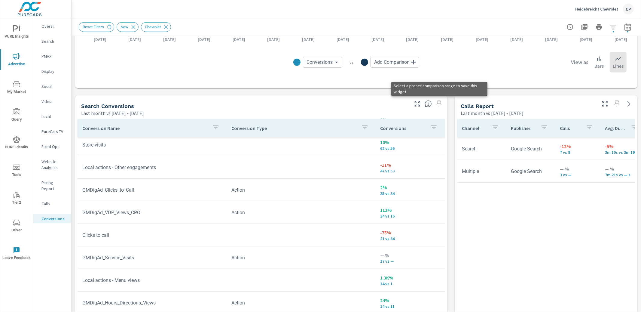
scroll to position [265, 0]
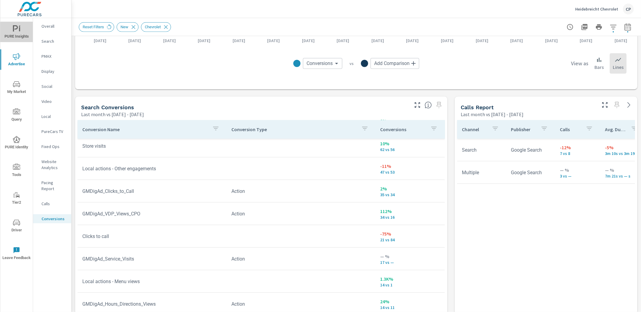
click at [20, 28] on span "PURE Insights" at bounding box center [16, 32] width 29 height 15
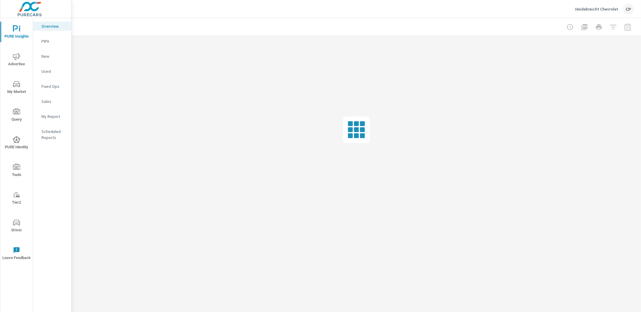
click at [56, 133] on p "Scheduled Reports" at bounding box center [53, 134] width 25 height 12
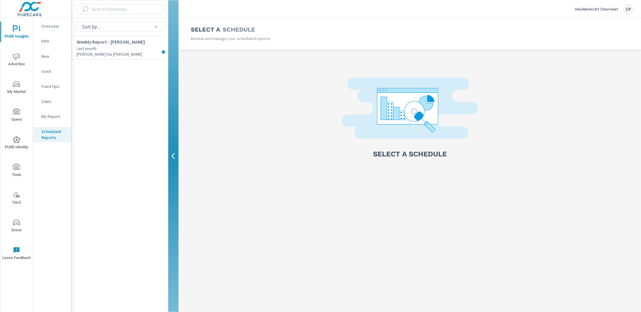
click at [56, 119] on p "My Report" at bounding box center [53, 116] width 25 height 6
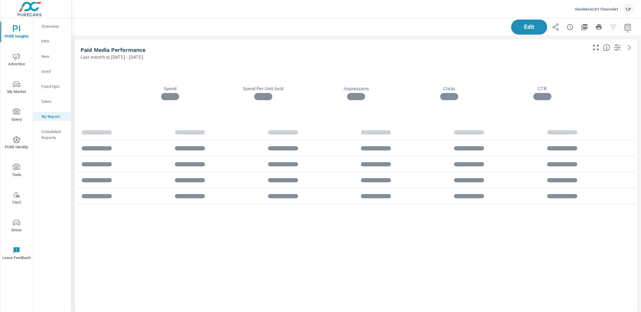
scroll to position [2355, 570]
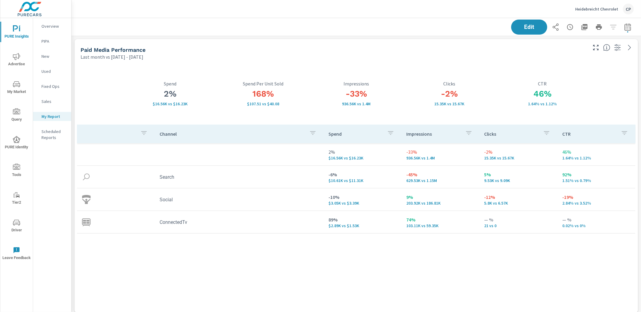
click at [626, 30] on button "button" at bounding box center [628, 27] width 12 height 12
select select "Last month"
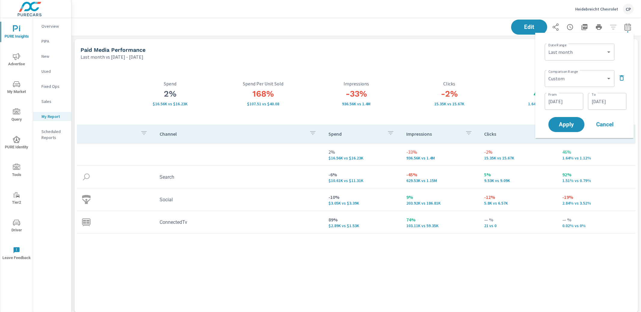
click at [629, 54] on div "Date Range Custom Yesterday Last week Last 7 days Last 14 days Last 30 days Las…" at bounding box center [584, 86] width 89 height 96
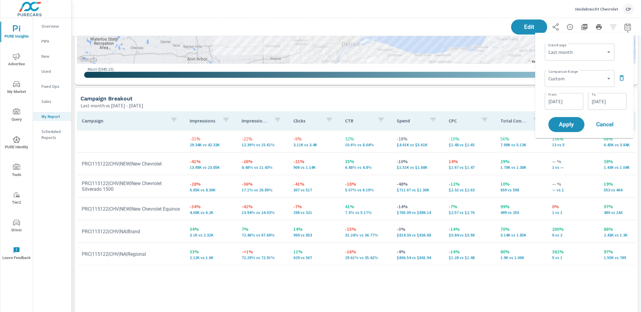
scroll to position [589, 0]
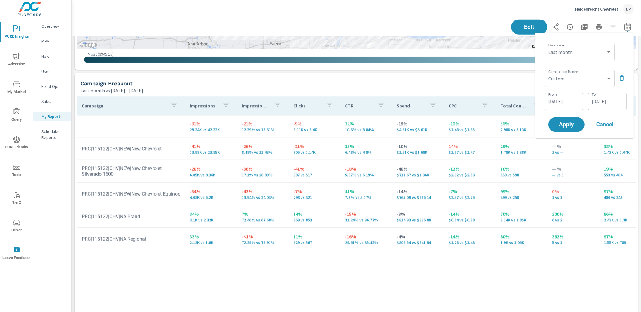
click at [601, 124] on span "Cancel" at bounding box center [605, 124] width 24 height 5
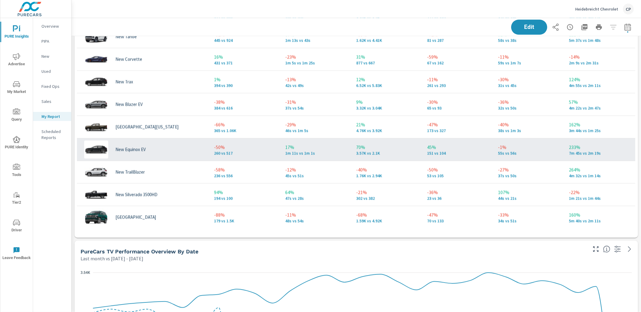
scroll to position [1392, 0]
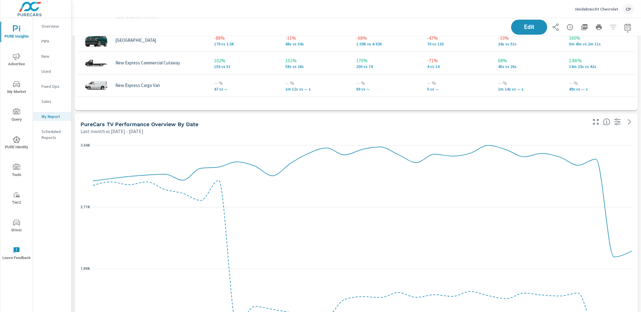
scroll to position [1537, 0]
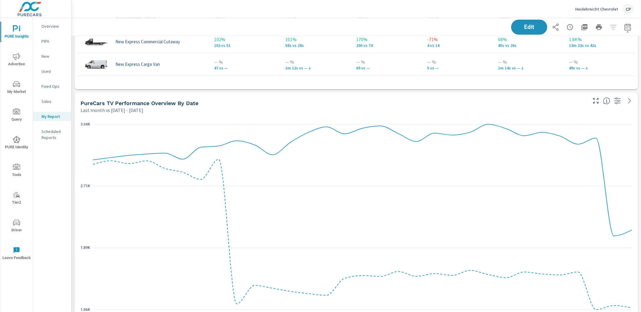
click at [8, 58] on span "Advertise" at bounding box center [16, 60] width 29 height 15
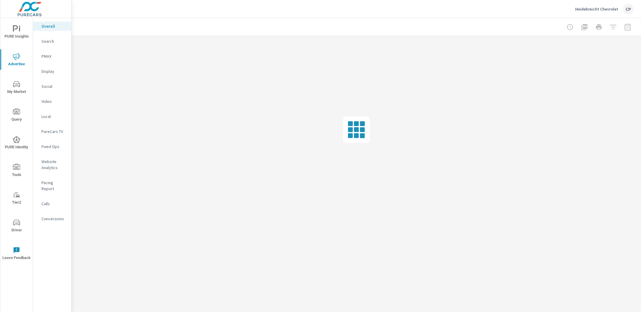
click at [57, 85] on p "Social" at bounding box center [53, 86] width 25 height 6
click at [23, 33] on span "PURE Insights" at bounding box center [16, 32] width 29 height 15
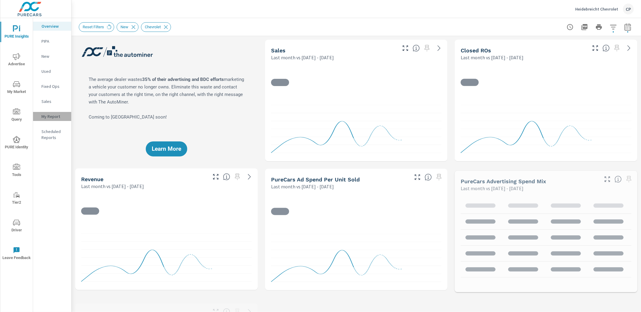
click at [57, 115] on p "My Report" at bounding box center [53, 116] width 25 height 6
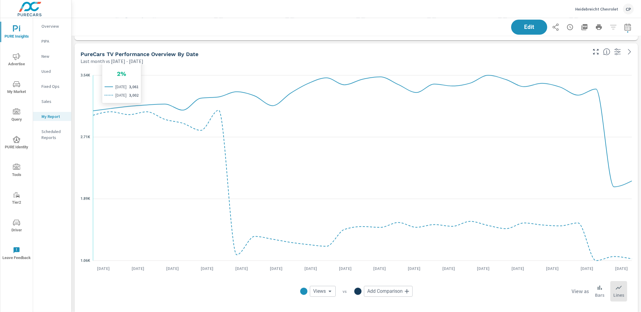
scroll to position [1585, 0]
click at [536, 26] on span "Edit" at bounding box center [529, 27] width 25 height 6
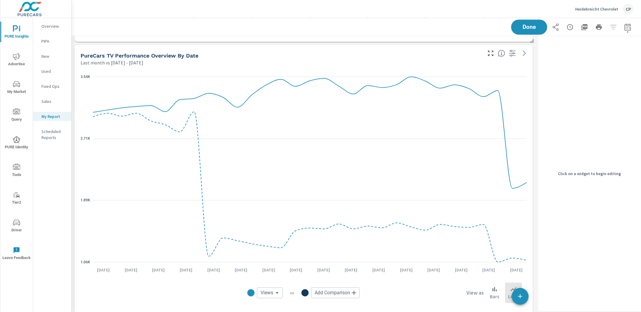
drag, startPoint x: 495, startPoint y: 66, endPoint x: 514, endPoint y: 67, distance: 19.0
click at [495, 66] on div "1.06K 1.89K 2.71K 3.54K Aug 1st Aug 3rd Aug 5th Aug 7th Aug 9th Aug 11th Aug 13…" at bounding box center [304, 192] width 459 height 253
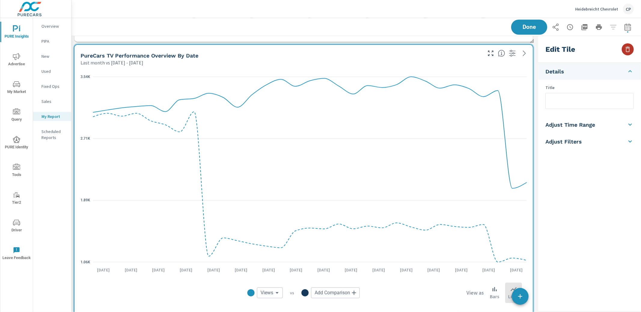
click at [626, 48] on icon "button" at bounding box center [628, 49] width 7 height 7
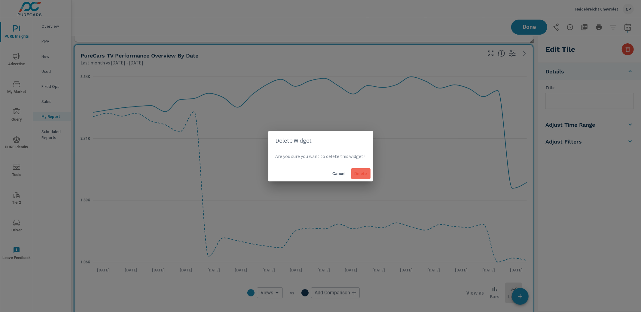
click at [361, 172] on span "Delete" at bounding box center [361, 173] width 14 height 5
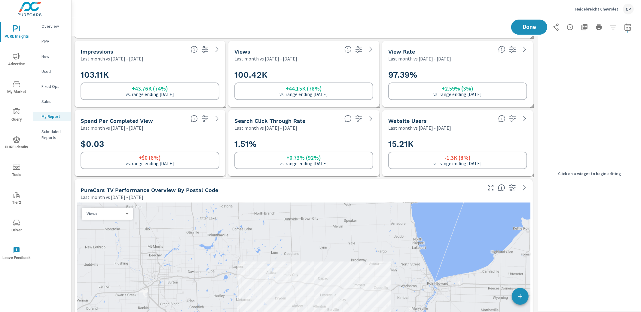
scroll to position [1580, 0]
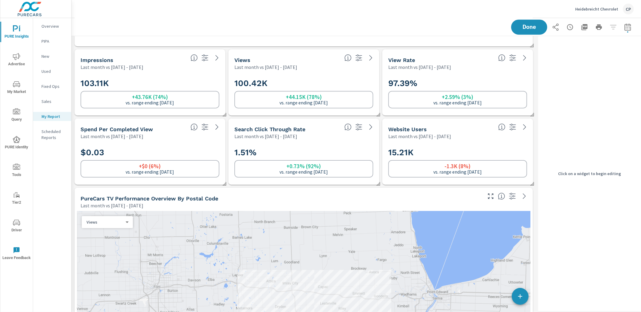
click at [107, 219] on body "PURE Insights Advertise My Market Query PURE Identity Tools Tier2 Driver Leave …" at bounding box center [320, 156] width 641 height 312
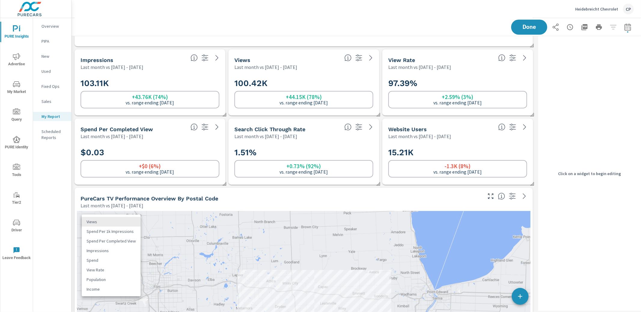
click at [73, 182] on div at bounding box center [320, 156] width 641 height 312
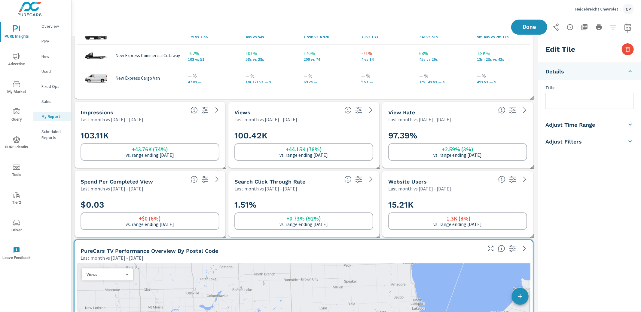
scroll to position [1492, 0]
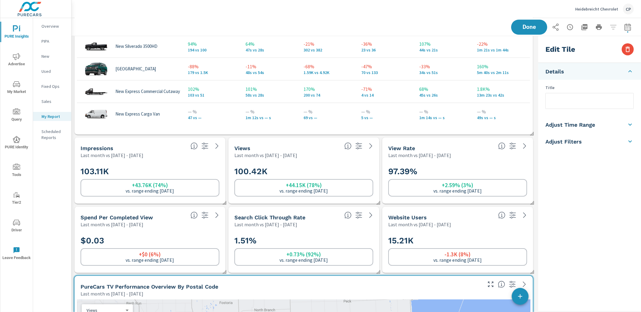
click at [21, 59] on span "Advertise" at bounding box center [16, 60] width 29 height 15
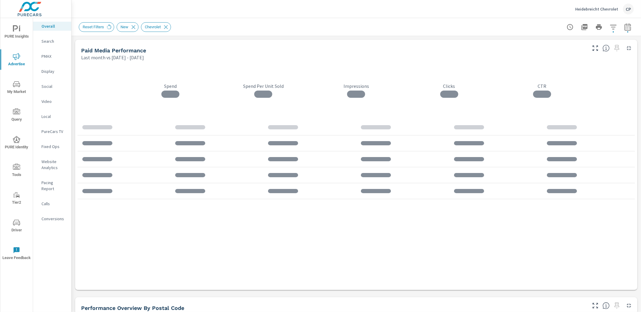
click at [60, 126] on nav "Overall Search PMAX Display Social Video Local PureCars TV Fixed Ops Website An…" at bounding box center [52, 124] width 38 height 213
click at [60, 129] on p "PureCars TV" at bounding box center [53, 131] width 25 height 6
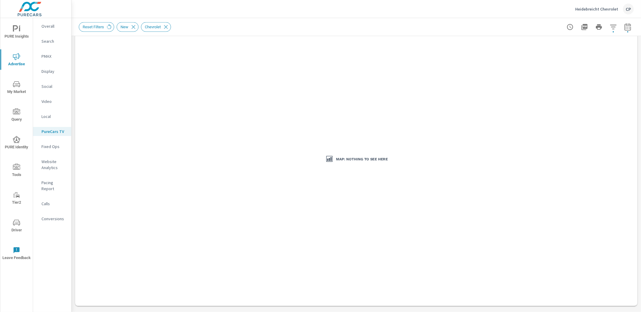
scroll to position [654, 0]
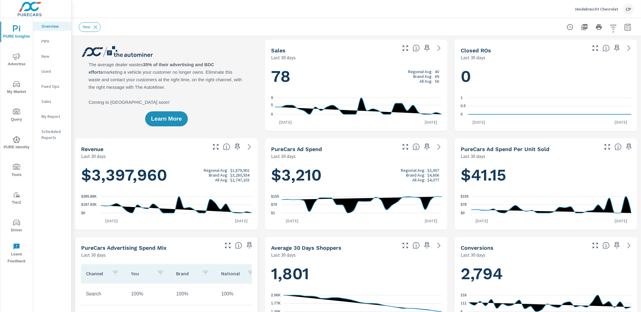
click at [627, 29] on icon "button" at bounding box center [628, 26] width 7 height 7
select select "Last 30 days"
click at [612, 30] on button "button" at bounding box center [614, 27] width 12 height 12
click at [629, 28] on div at bounding box center [320, 156] width 641 height 312
drag, startPoint x: 156, startPoint y: 41, endPoint x: 149, endPoint y: 44, distance: 8.0
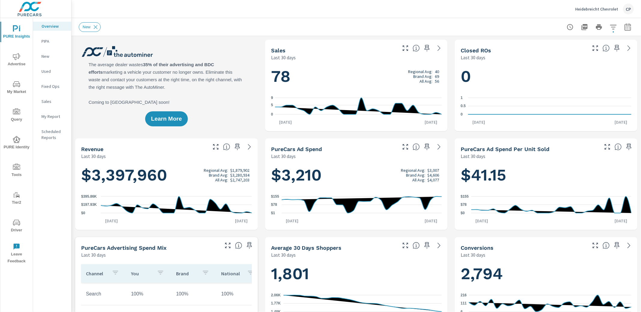
click at [153, 42] on div "Learn More" at bounding box center [166, 85] width 183 height 91
click at [630, 27] on icon "button" at bounding box center [628, 26] width 7 height 7
select select "Last 30 days"
click at [565, 69] on p "+ Add comparison" at bounding box center [586, 67] width 77 height 7
select select "Previous period"
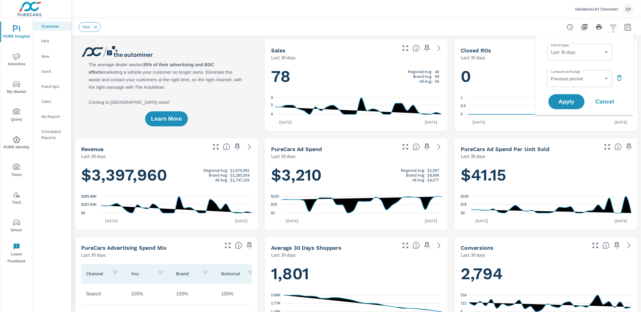
drag, startPoint x: 201, startPoint y: 33, endPoint x: 154, endPoint y: 38, distance: 47.5
click at [193, 34] on div "New" at bounding box center [356, 27] width 555 height 18
click at [20, 56] on span "Advertise" at bounding box center [16, 60] width 29 height 15
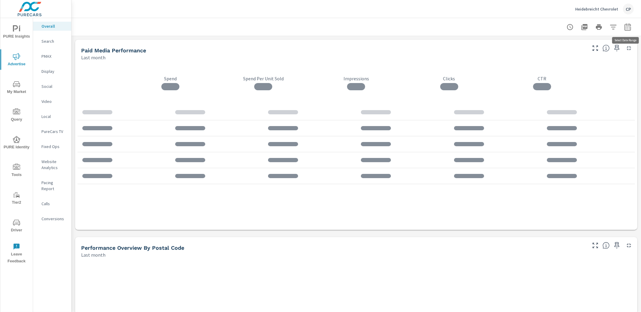
click at [630, 27] on icon "button" at bounding box center [628, 26] width 7 height 7
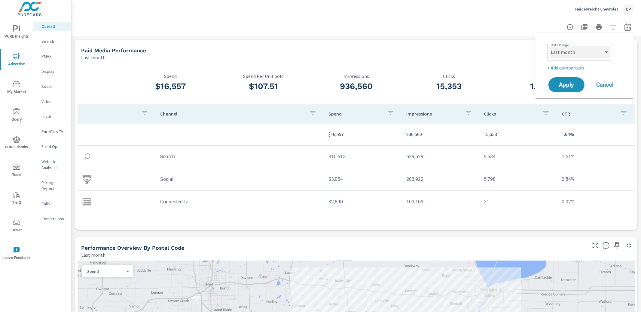
click at [561, 51] on select "Custom [DATE] Last week Last 7 days Last 14 days Last 30 days Last 45 days Last…" at bounding box center [580, 52] width 60 height 12
click at [550, 46] on select "Custom [DATE] Last week Last 7 days Last 14 days Last 30 days Last 45 days Last…" at bounding box center [580, 52] width 60 height 12
select select "custom"
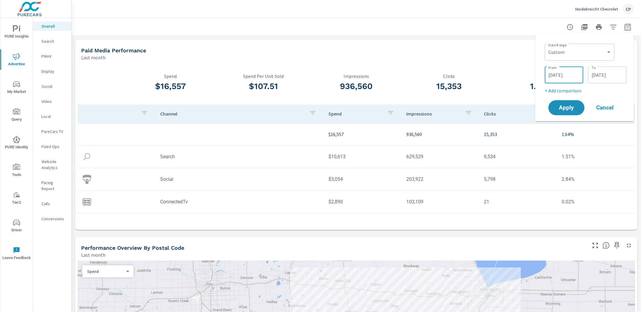
click at [564, 77] on input "[DATE]" at bounding box center [565, 75] width 34 height 12
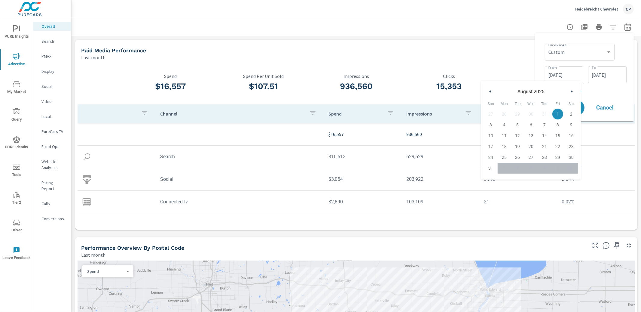
click at [490, 91] on icon "button" at bounding box center [489, 91] width 3 height 2
click at [491, 91] on button "button" at bounding box center [490, 91] width 7 height 7
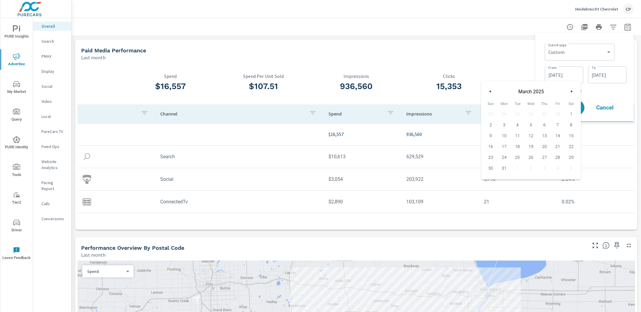
click at [622, 56] on div "Date Range Custom [DATE] Last week Last 7 days Last 14 days Last 30 days Last 4…" at bounding box center [586, 51] width 82 height 20
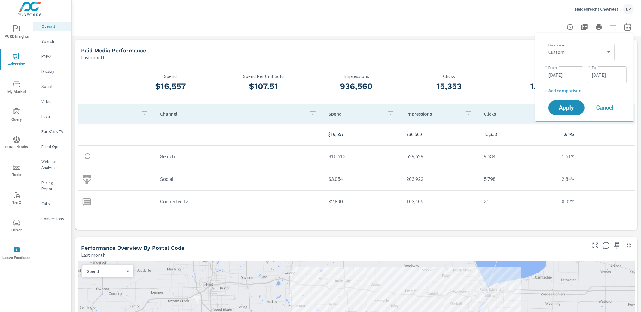
click at [573, 91] on p "+ Add comparison" at bounding box center [586, 90] width 82 height 7
click at [573, 101] on select "Custom Previous period Previous month Previous year" at bounding box center [580, 101] width 65 height 12
click at [548, 95] on select "Custom Previous period Previous month Previous year" at bounding box center [580, 101] width 65 height 12
select select "custom"
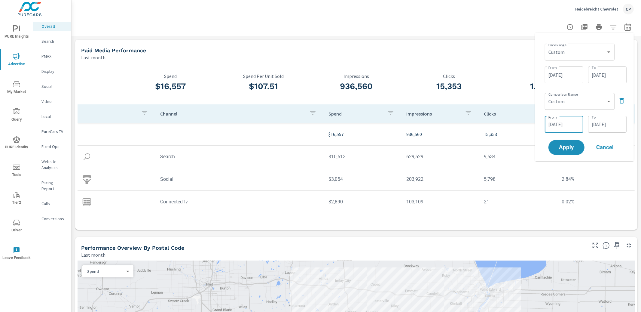
click at [560, 123] on input "[DATE]" at bounding box center [565, 124] width 34 height 12
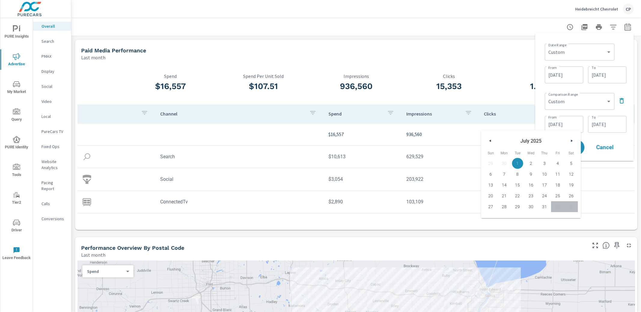
click at [490, 140] on icon "button" at bounding box center [489, 141] width 3 height 2
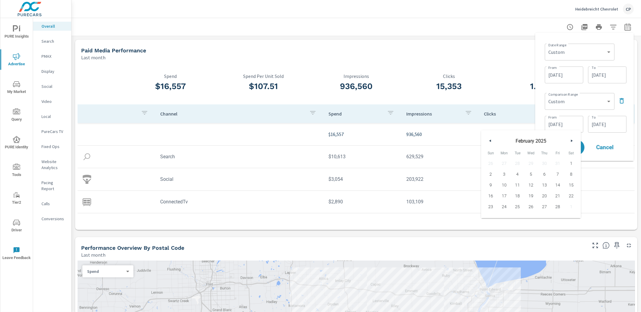
click at [490, 140] on icon "button" at bounding box center [489, 141] width 3 height 2
drag, startPoint x: 490, startPoint y: 163, endPoint x: 494, endPoint y: 166, distance: 5.6
click at [490, 163] on span "1" at bounding box center [491, 163] width 14 height 8
click at [521, 209] on span "31" at bounding box center [518, 207] width 14 height 8
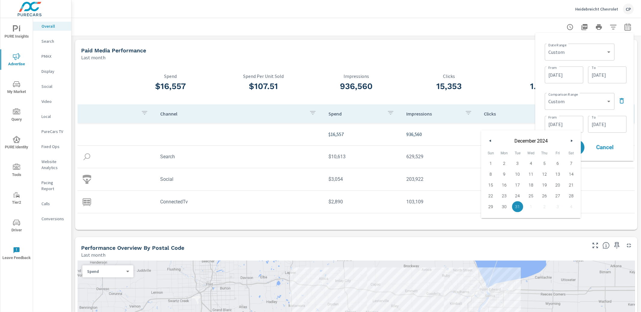
click at [494, 162] on span "1" at bounding box center [491, 163] width 14 height 8
type input "[DATE]"
click at [599, 121] on input "[DATE]" at bounding box center [608, 124] width 34 height 12
click at [534, 141] on button "button" at bounding box center [533, 140] width 7 height 7
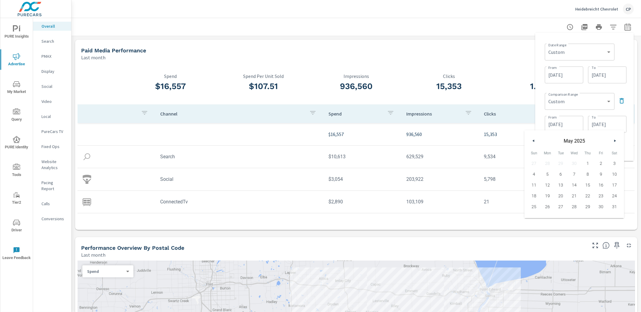
click at [534, 141] on button "button" at bounding box center [533, 140] width 7 height 7
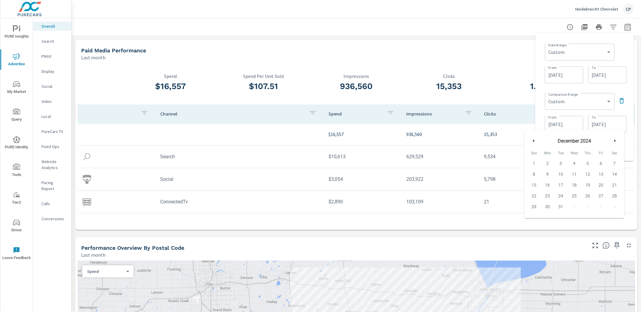
click at [534, 141] on button "button" at bounding box center [533, 140] width 7 height 7
click at [561, 204] on span "31" at bounding box center [561, 207] width 14 height 8
type input "[DATE]"
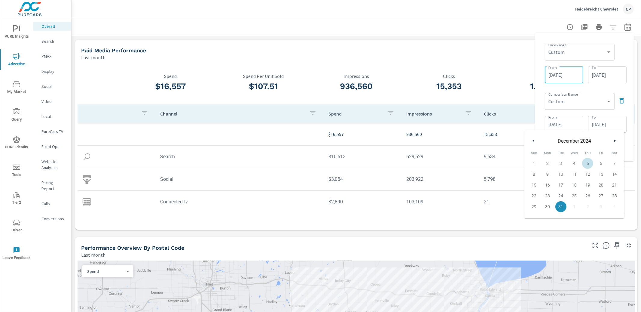
click at [566, 78] on input "[DATE]" at bounding box center [565, 75] width 34 height 12
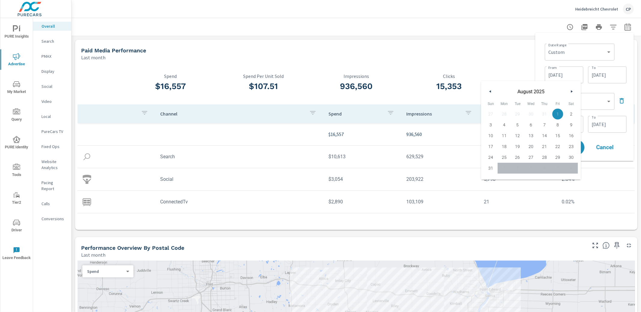
click at [555, 110] on span "1" at bounding box center [558, 114] width 14 height 8
click at [490, 170] on span "31" at bounding box center [491, 168] width 14 height 8
click at [572, 78] on input "[DATE]" at bounding box center [565, 75] width 34 height 12
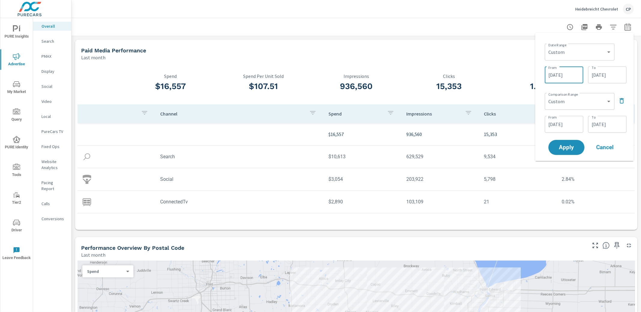
drag, startPoint x: 569, startPoint y: 69, endPoint x: 568, endPoint y: 73, distance: 4.0
click at [568, 69] on input "[DATE]" at bounding box center [565, 75] width 34 height 12
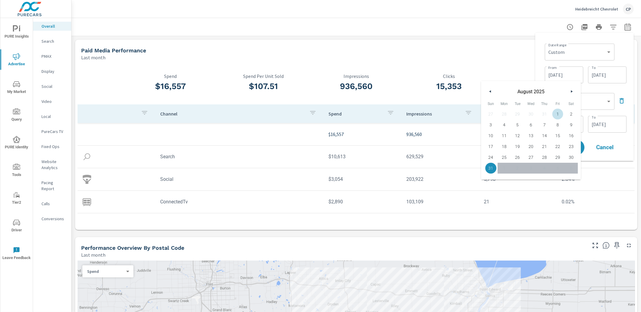
drag, startPoint x: 558, startPoint y: 113, endPoint x: 567, endPoint y: 108, distance: 10.1
click at [558, 113] on span "1" at bounding box center [558, 114] width 14 height 8
type input "[DATE]"
click at [602, 78] on input "[DATE]" at bounding box center [608, 75] width 34 height 12
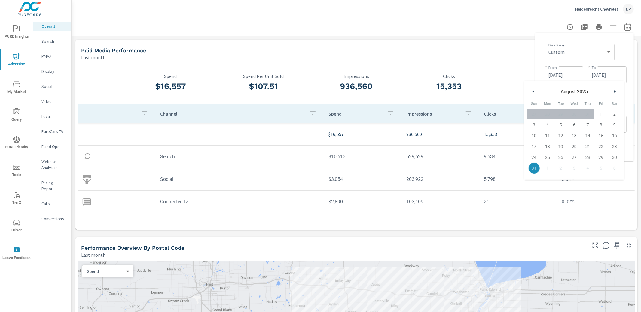
click at [611, 156] on span "30" at bounding box center [615, 157] width 14 height 8
drag, startPoint x: 535, startPoint y: 167, endPoint x: 538, endPoint y: 165, distance: 3.9
click at [536, 167] on span "31" at bounding box center [535, 168] width 14 height 8
type input "[DATE]"
click at [622, 58] on div "Date Range Custom [DATE] Last week Last 7 days Last 14 days Last 30 days Last 4…" at bounding box center [586, 51] width 82 height 20
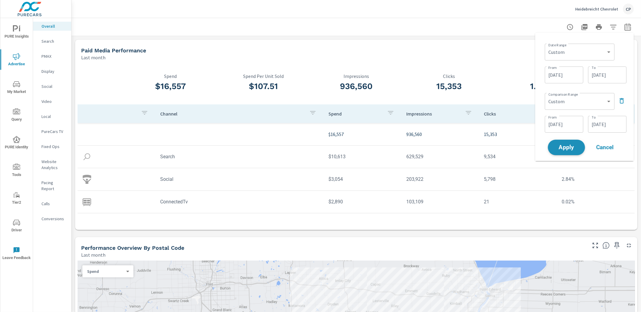
click at [562, 146] on span "Apply" at bounding box center [566, 148] width 25 height 6
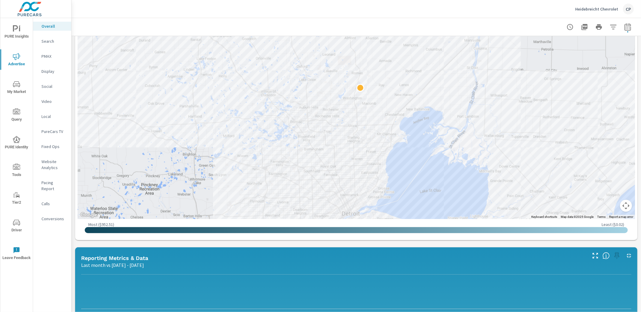
scroll to position [372, 0]
click at [51, 42] on p "Search" at bounding box center [53, 41] width 25 height 6
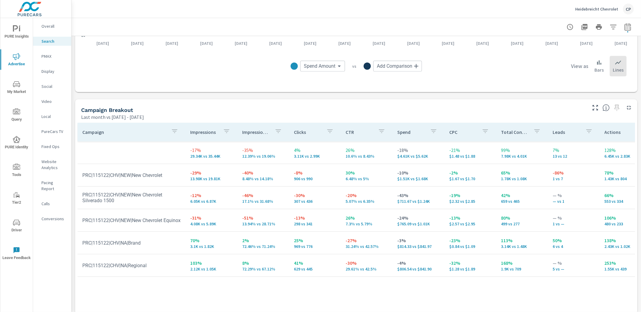
scroll to position [527, 0]
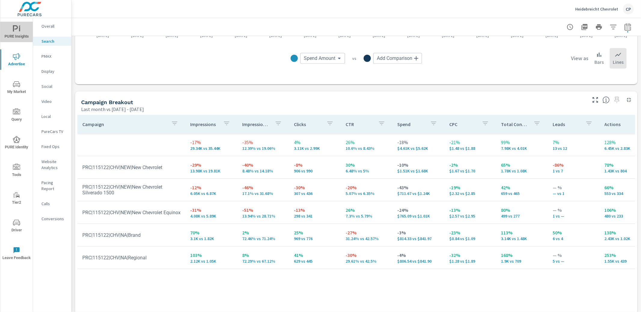
click at [19, 31] on icon "nav menu" at bounding box center [19, 29] width 1 height 5
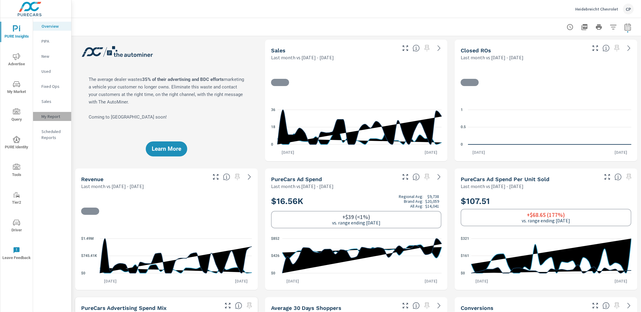
click at [51, 118] on p "My Report" at bounding box center [53, 116] width 25 height 6
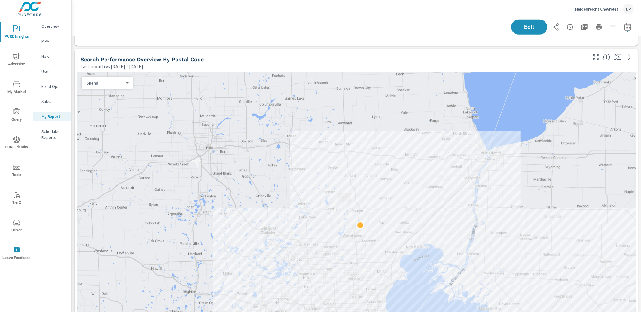
scroll to position [265, 0]
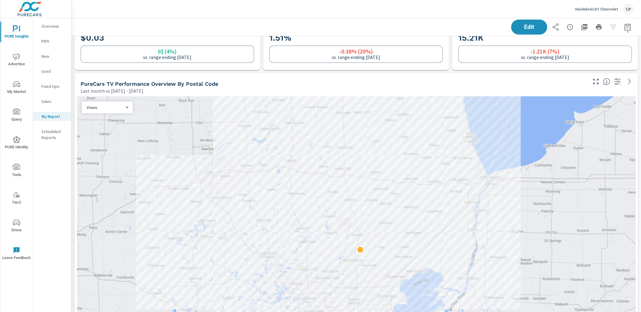
scroll to position [1985, 0]
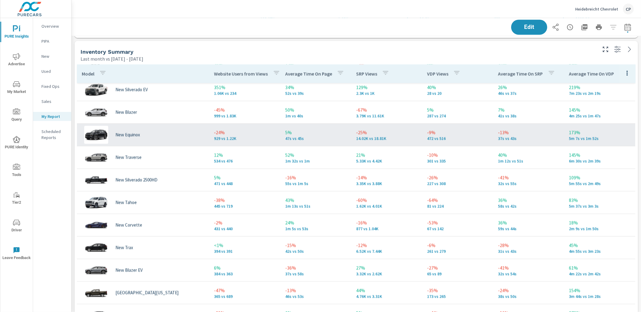
scroll to position [1173, 0]
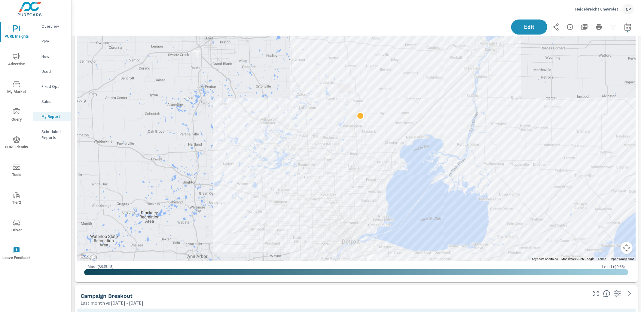
scroll to position [377, 0]
click at [59, 100] on p "Sales" at bounding box center [53, 101] width 25 height 6
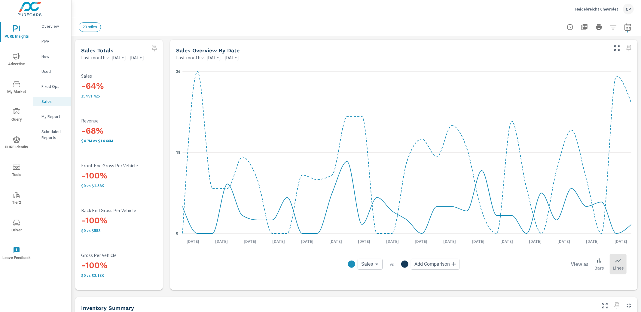
click at [632, 28] on button "button" at bounding box center [628, 27] width 12 height 12
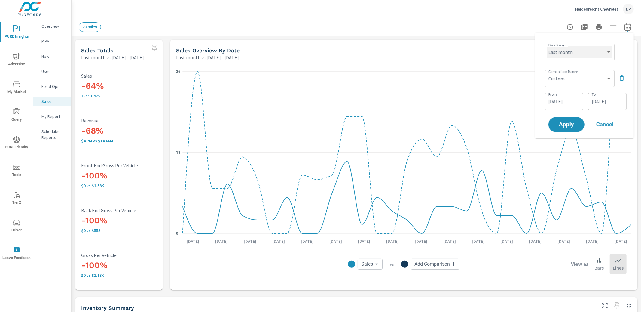
click at [590, 52] on select "Custom [DATE] Last week Last 7 days Last 14 days Last 30 days Last 45 days Last…" at bounding box center [580, 52] width 65 height 12
click at [588, 55] on select "Custom [DATE] Last week Last 7 days Last 14 days Last 30 days Last 45 days Last…" at bounding box center [580, 52] width 65 height 12
click at [548, 46] on select "Custom [DATE] Last week Last 7 days Last 14 days Last 30 days Last 45 days Last…" at bounding box center [580, 52] width 65 height 12
select select "custom"
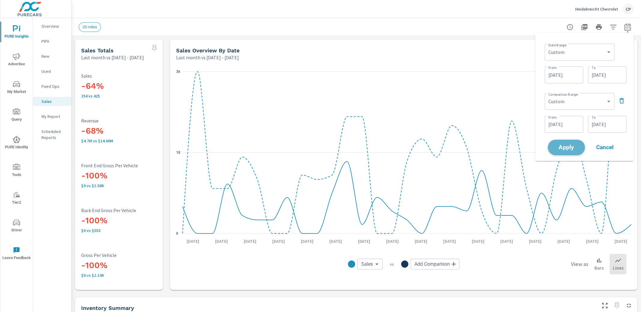
click at [575, 145] on span "Apply" at bounding box center [566, 148] width 25 height 6
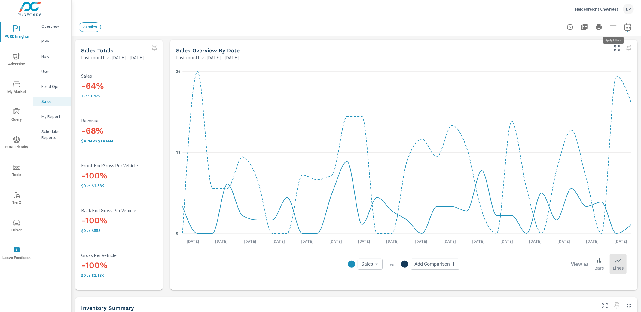
click at [616, 24] on icon "button" at bounding box center [613, 26] width 7 height 7
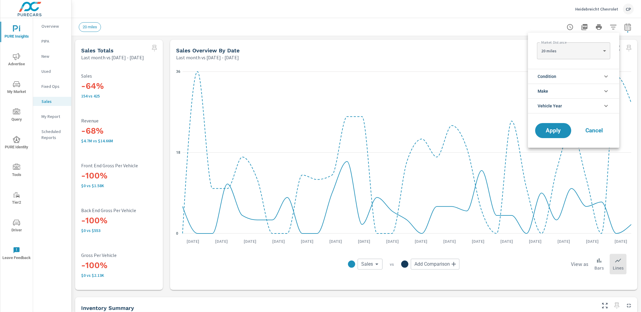
click at [557, 15] on div at bounding box center [320, 156] width 641 height 312
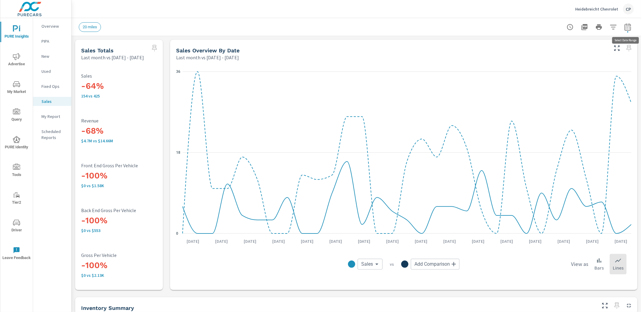
click at [625, 26] on icon "button" at bounding box center [628, 26] width 7 height 7
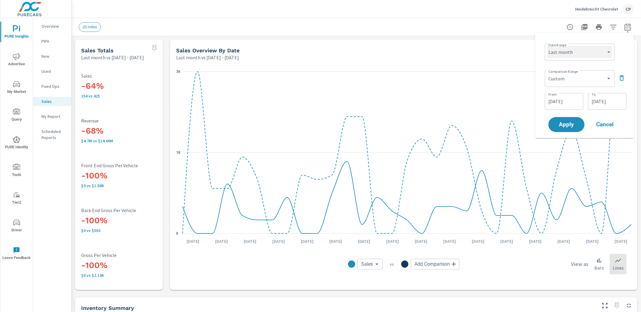
click at [590, 51] on select "Custom [DATE] Last week Last 7 days Last 14 days Last 30 days Last 45 days Last…" at bounding box center [580, 52] width 65 height 12
click at [548, 46] on select "Custom [DATE] Last week Last 7 days Last 14 days Last 30 days Last 45 days Last…" at bounding box center [580, 52] width 65 height 12
click at [623, 78] on icon "button" at bounding box center [622, 77] width 4 height 5
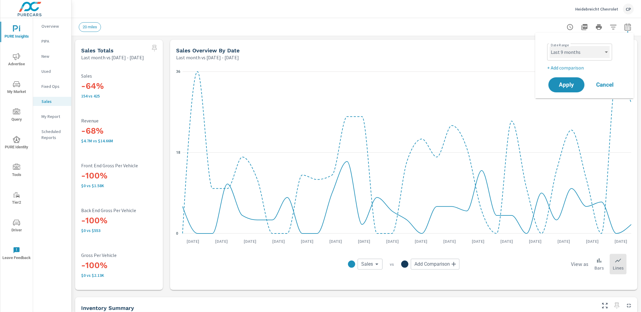
click at [594, 55] on select "Custom [DATE] Last week Last 7 days Last 14 days Last 30 days Last 45 days Last…" at bounding box center [580, 52] width 60 height 12
click at [550, 46] on select "Custom [DATE] Last week Last 7 days Last 14 days Last 30 days Last 45 days Last…" at bounding box center [580, 52] width 60 height 12
select select "Last 6 months"
click at [572, 68] on p "+ Add comparison" at bounding box center [586, 67] width 77 height 7
select select "Previous period"
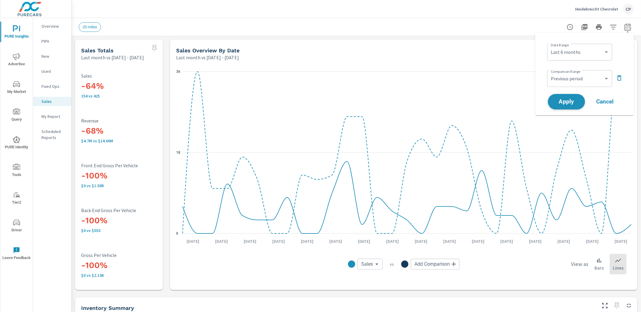
click at [575, 94] on button "Apply" at bounding box center [566, 102] width 37 height 16
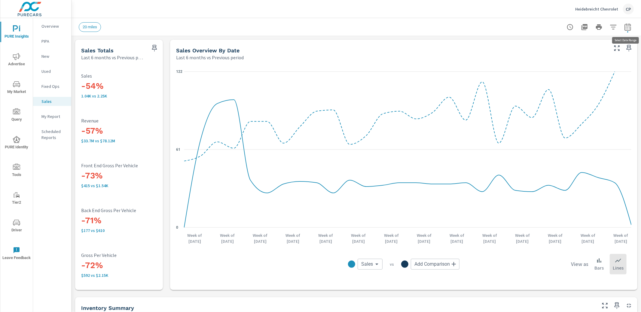
click at [631, 28] on button "button" at bounding box center [628, 27] width 12 height 12
select select "Last 6 months"
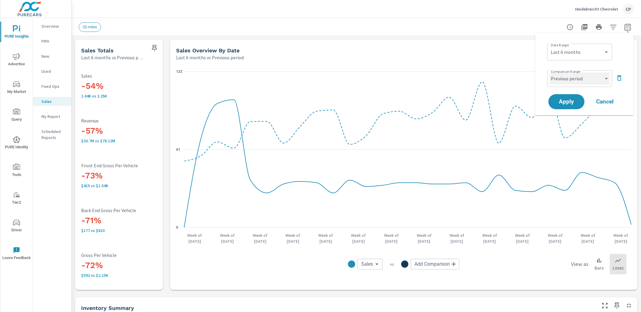
click at [600, 79] on select "Custom Previous period Previous month Previous year" at bounding box center [580, 78] width 60 height 12
click at [550, 72] on select "Custom Previous period Previous month Previous year" at bounding box center [580, 78] width 60 height 12
select select "custom"
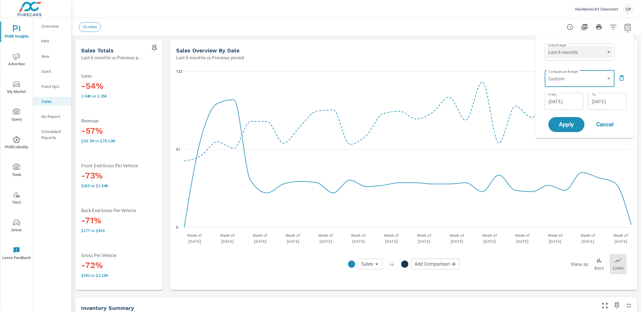
click at [595, 52] on select "Custom [DATE] Last week Last 7 days Last 14 days Last 30 days Last 45 days Last…" at bounding box center [580, 52] width 65 height 12
click at [548, 46] on select "Custom [DATE] Last week Last 7 days Last 14 days Last 30 days Last 45 days Last…" at bounding box center [580, 52] width 65 height 12
select select "Last 9 months"
click at [622, 77] on icon "button" at bounding box center [622, 77] width 7 height 7
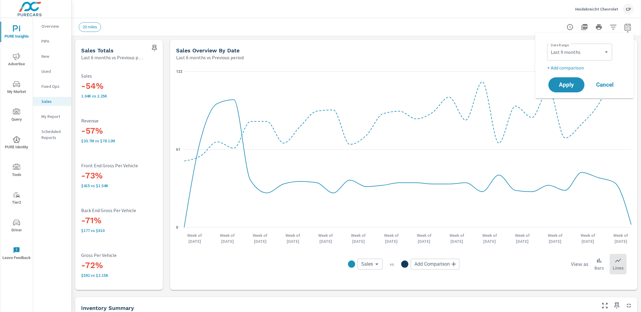
click at [576, 69] on p "+ Add comparison" at bounding box center [586, 67] width 77 height 7
select select "Previous period"
click at [574, 100] on span "Apply" at bounding box center [566, 102] width 25 height 6
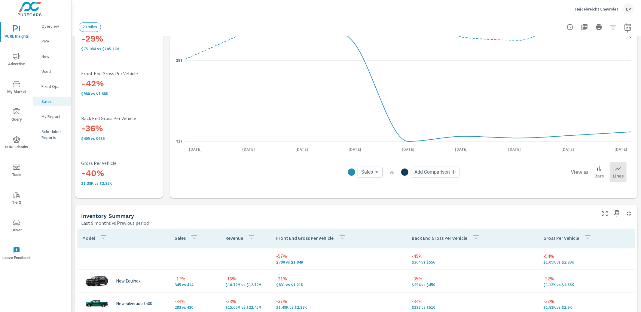
scroll to position [95, 0]
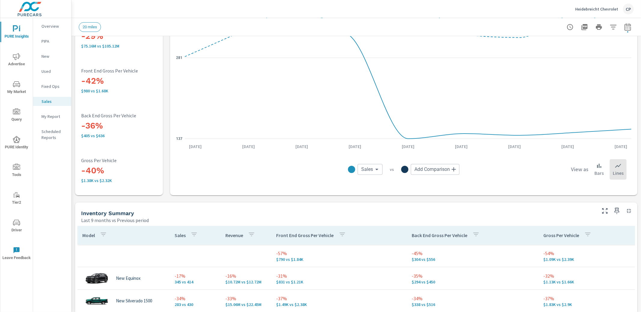
click at [52, 29] on p "Overview" at bounding box center [53, 26] width 25 height 6
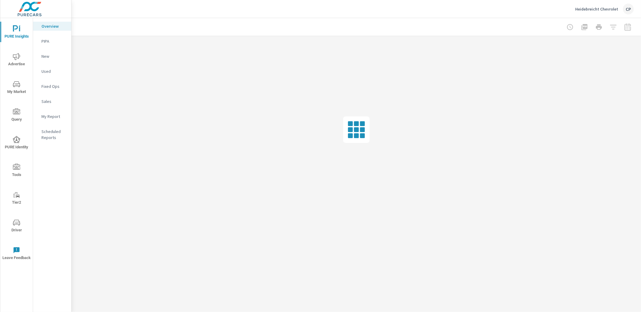
click at [18, 88] on span "My Market" at bounding box center [16, 88] width 29 height 15
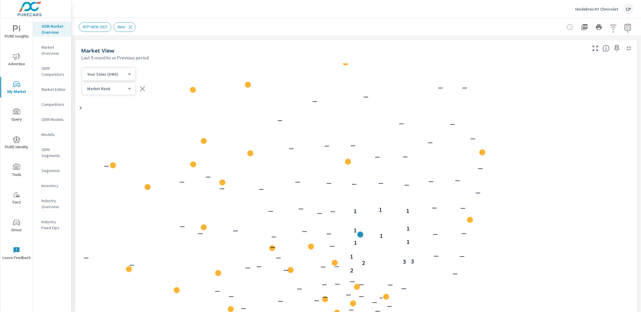
scroll to position [68, 0]
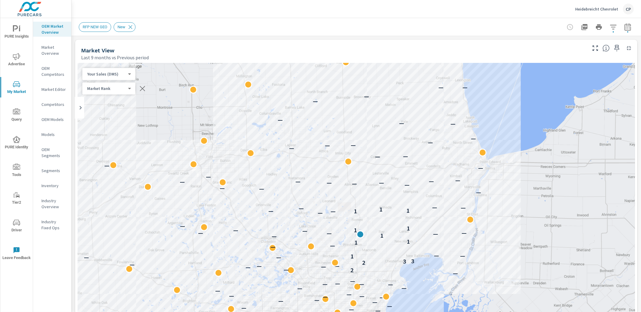
click at [633, 27] on button "button" at bounding box center [628, 27] width 12 height 12
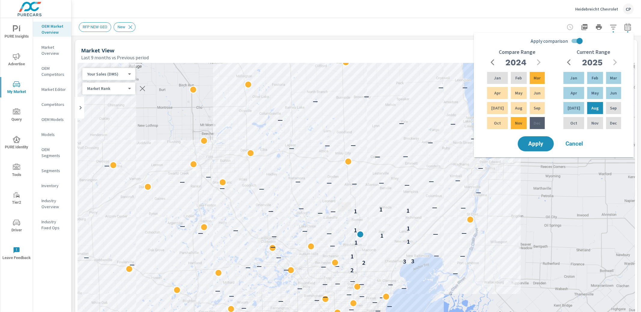
click at [574, 38] on input "Apply comparison" at bounding box center [580, 40] width 34 height 11
checkbox input "false"
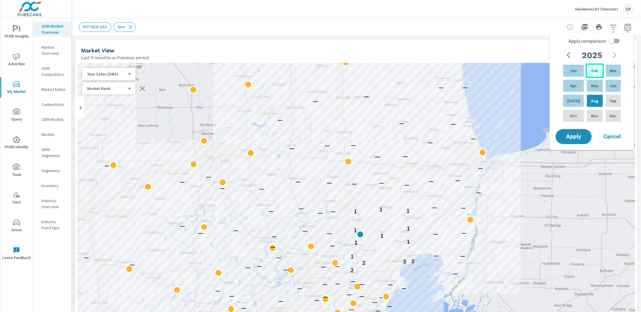
click at [592, 72] on p "Feb" at bounding box center [595, 71] width 7 height 6
click at [591, 100] on p "Aug" at bounding box center [594, 101] width 7 height 6
click at [572, 71] on p "Jan" at bounding box center [573, 71] width 7 height 6
click at [598, 101] on div "Aug" at bounding box center [595, 101] width 18 height 14
click at [580, 135] on span "Apply" at bounding box center [574, 137] width 25 height 6
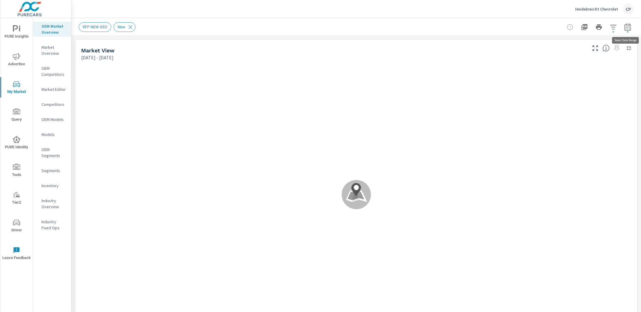
click at [626, 29] on icon "button" at bounding box center [628, 26] width 7 height 7
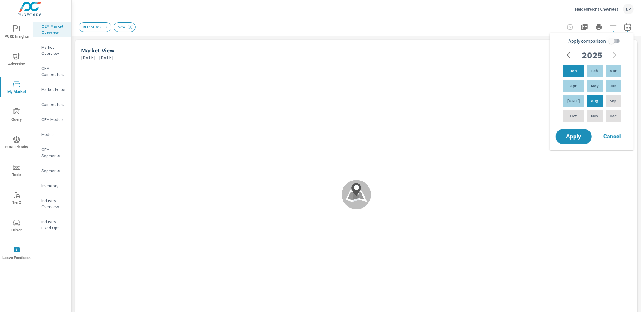
drag, startPoint x: 609, startPoint y: 40, endPoint x: 606, endPoint y: 47, distance: 7.1
click at [609, 40] on input "Apply comparison" at bounding box center [612, 40] width 34 height 11
checkbox input "true"
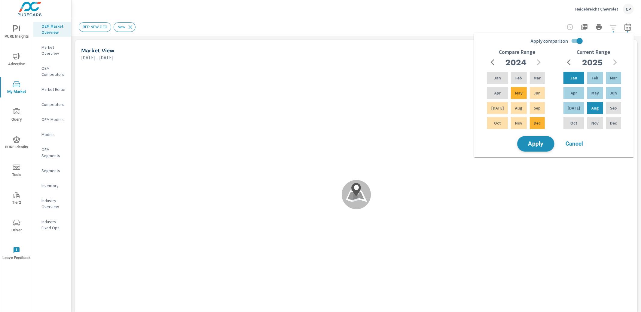
click at [533, 149] on button "Apply" at bounding box center [535, 144] width 37 height 16
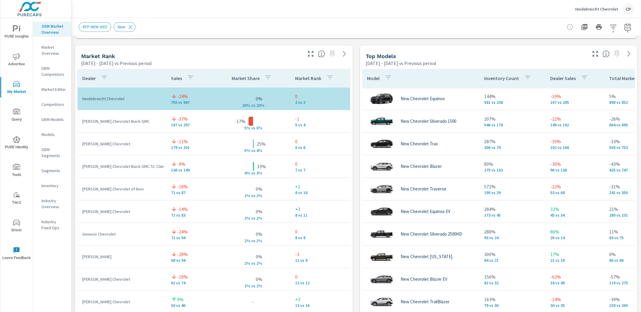
scroll to position [365, 0]
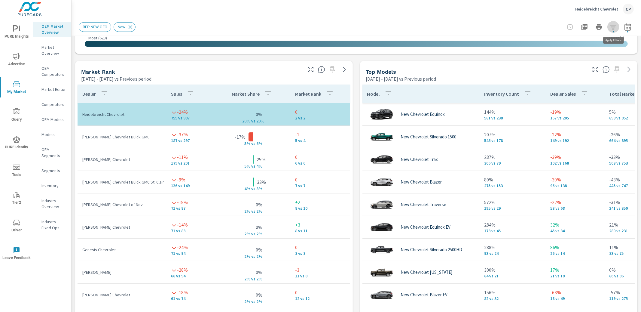
click at [618, 28] on button "button" at bounding box center [614, 27] width 12 height 12
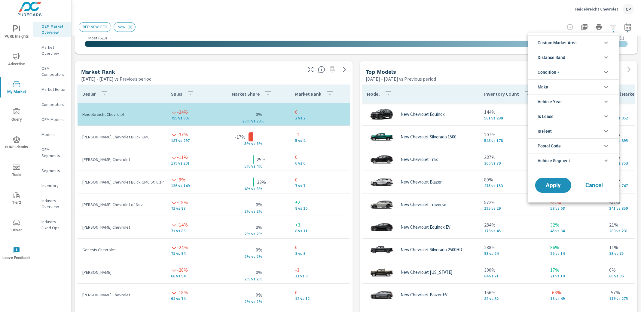
click at [588, 60] on li "Distance Band" at bounding box center [573, 57] width 91 height 15
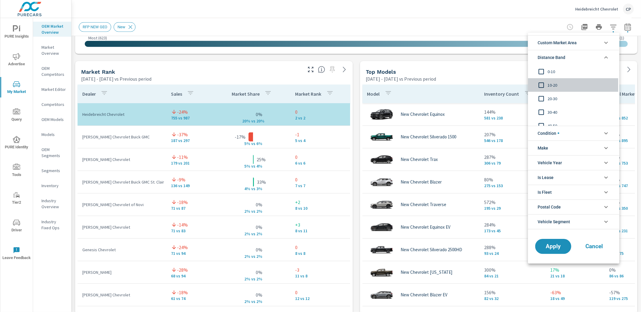
click at [571, 85] on span "10-20" at bounding box center [581, 84] width 66 height 7
click at [550, 242] on button "Apply" at bounding box center [553, 246] width 37 height 16
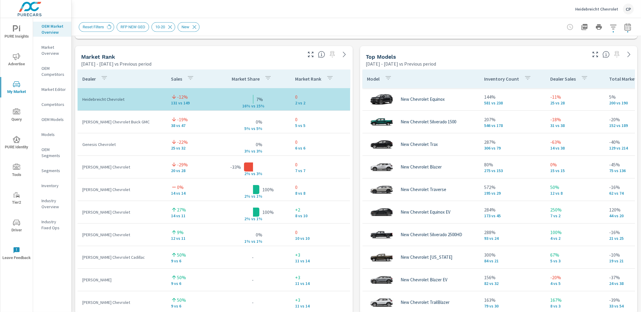
scroll to position [380, 0]
click at [594, 53] on icon "button" at bounding box center [595, 53] width 7 height 7
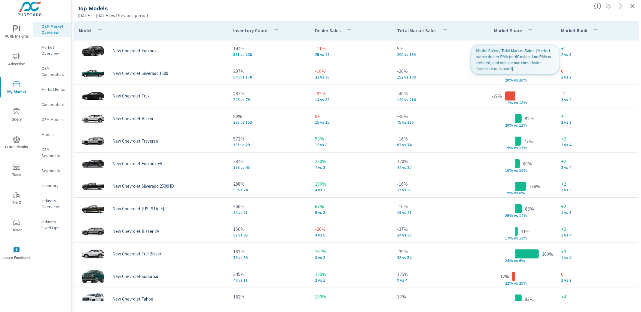
click at [527, 29] on icon "button" at bounding box center [530, 29] width 7 height 7
drag, startPoint x: 542, startPoint y: 22, endPoint x: 539, endPoint y: 27, distance: 6.1
click at [542, 22] on div at bounding box center [320, 156] width 641 height 312
click at [532, 29] on icon "button" at bounding box center [530, 29] width 7 height 7
click at [532, 65] on div "Search ​" at bounding box center [531, 68] width 69 height 20
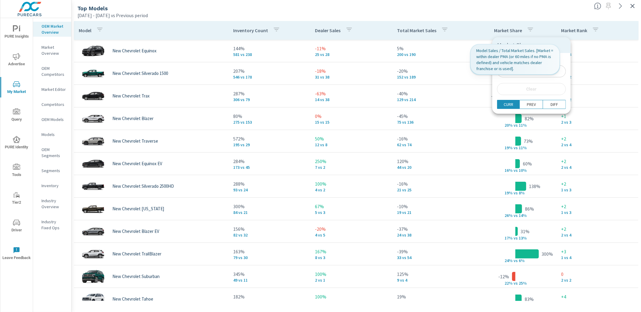
click at [442, 28] on div at bounding box center [320, 156] width 641 height 312
click at [445, 19] on div "[DATE] - [DATE] vs Previous period" at bounding box center [334, 15] width 512 height 7
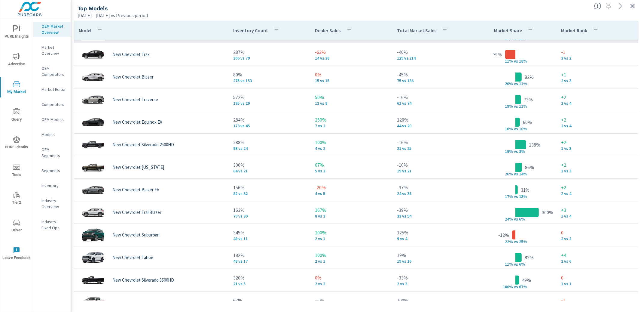
scroll to position [55, 0]
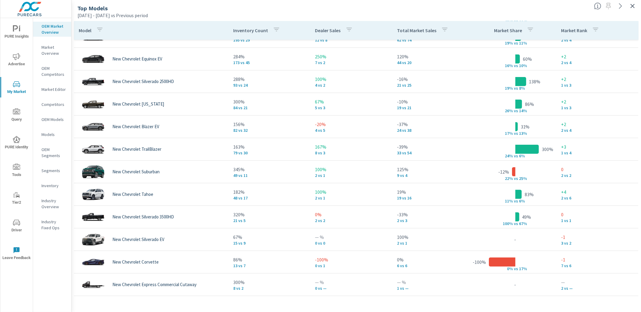
scroll to position [107, 0]
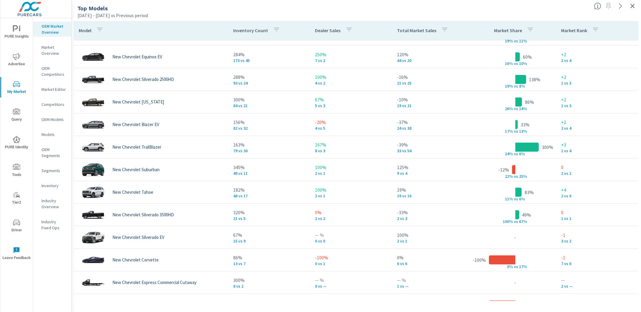
scroll to position [147, 0]
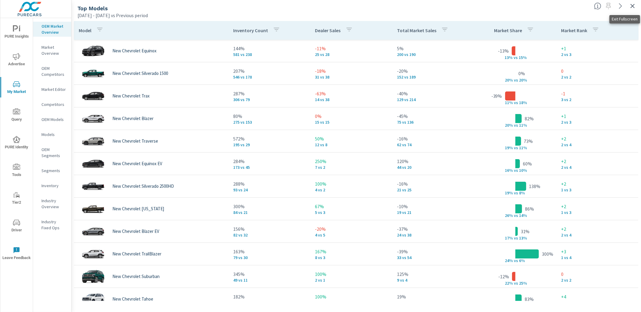
click at [631, 6] on icon "button" at bounding box center [632, 5] width 7 height 7
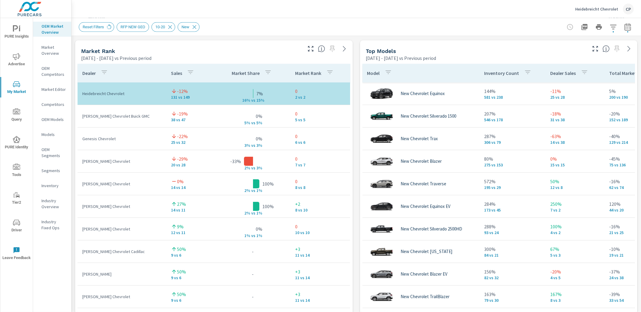
scroll to position [387, 0]
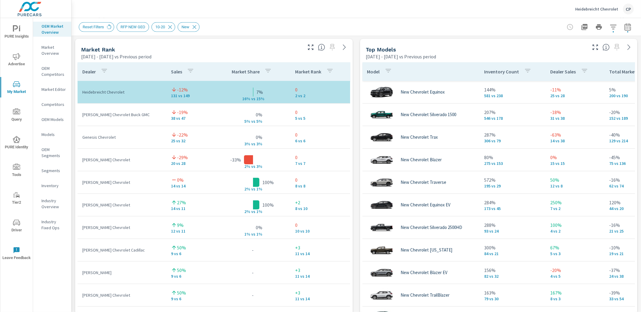
click at [112, 115] on p "[PERSON_NAME] Chevrolet Buick GMC" at bounding box center [121, 115] width 79 height 6
copy tr "[PERSON_NAME] Chevrolet Buick GMC"
